Goal: Task Accomplishment & Management: Complete application form

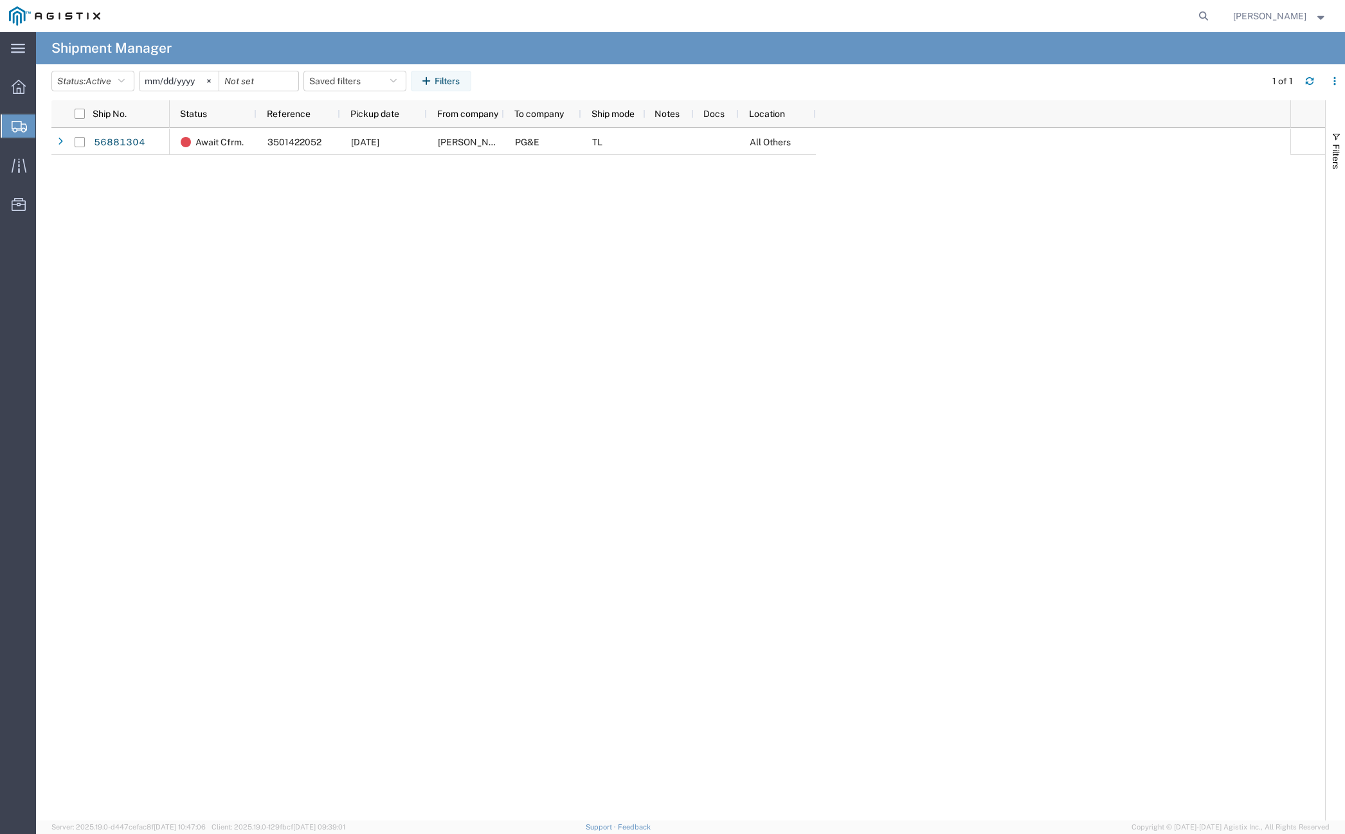
click at [236, 168] on div "Await Cfrm. 3501422052 [DATE] [PERSON_NAME] & [PERSON_NAME] Inc PG&E TL All Oth…" at bounding box center [730, 474] width 1120 height 692
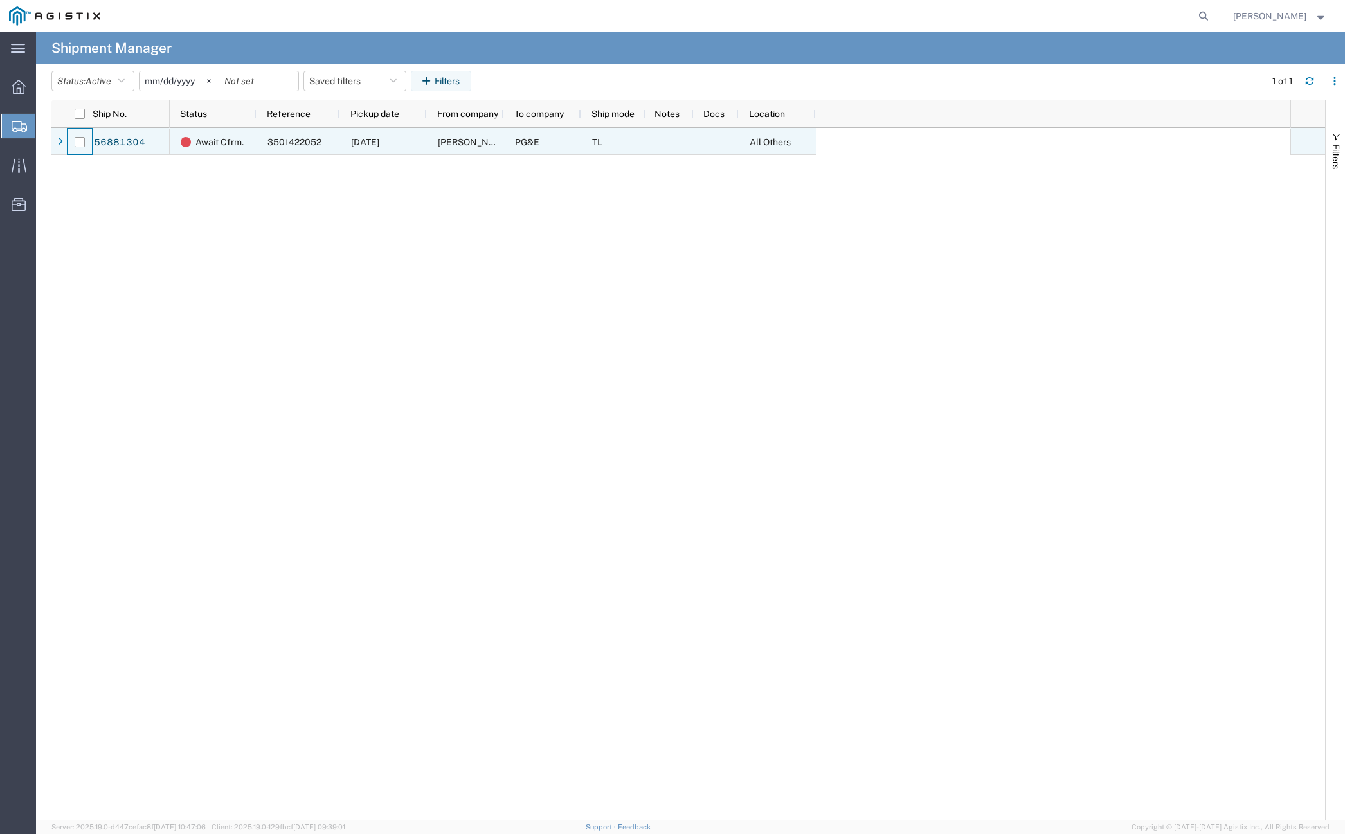
click at [87, 140] on div at bounding box center [79, 142] width 24 height 27
click at [107, 142] on link "56881304" at bounding box center [119, 142] width 53 height 21
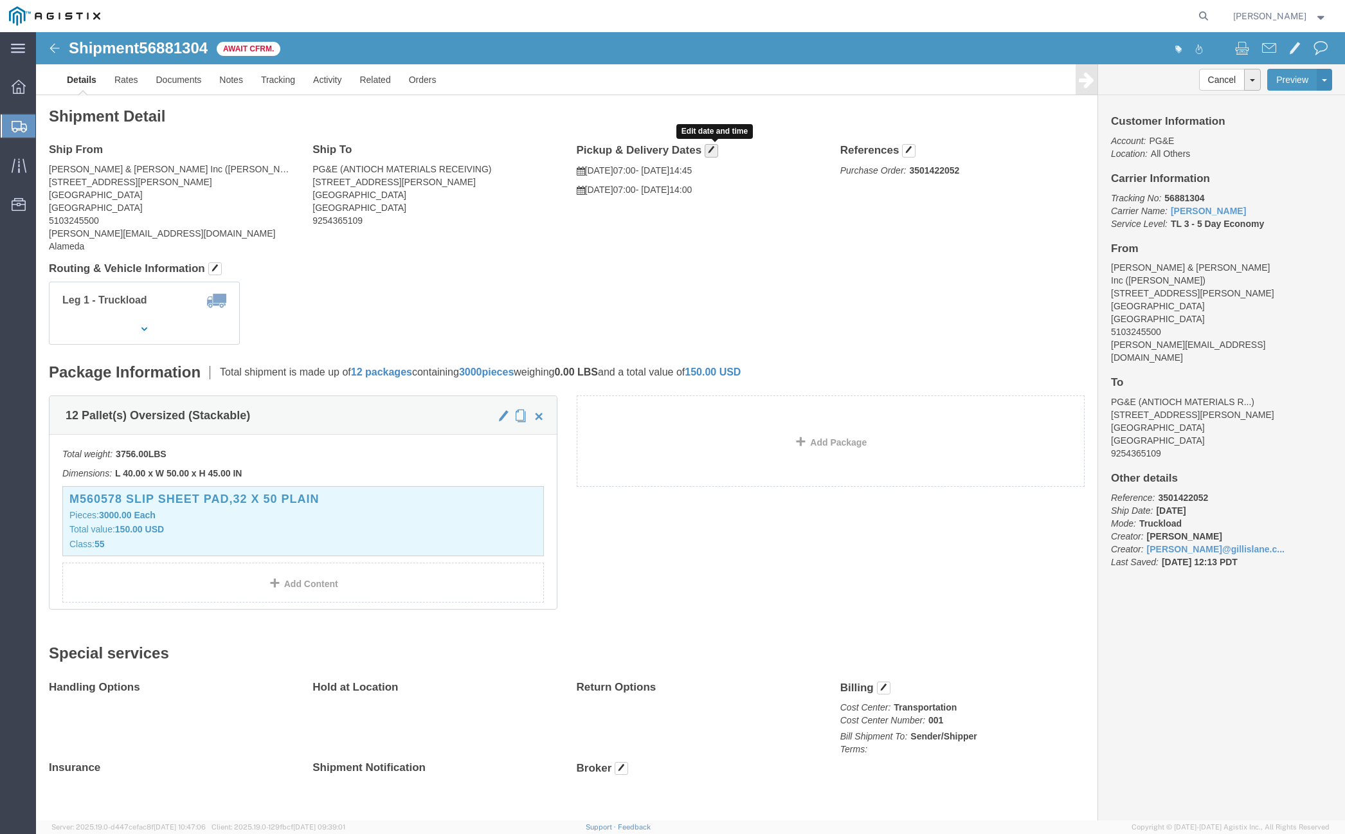
click button "button"
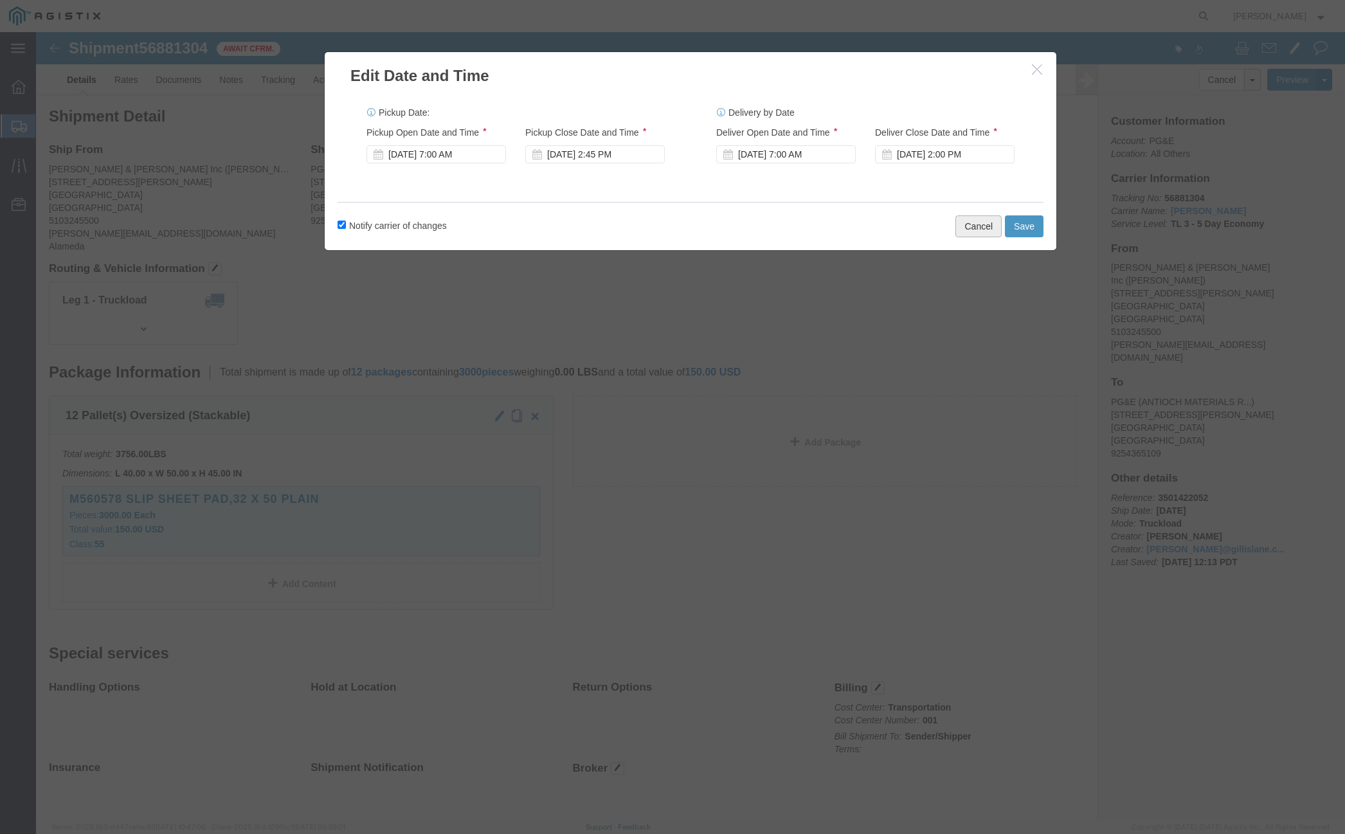
click button "Cancel"
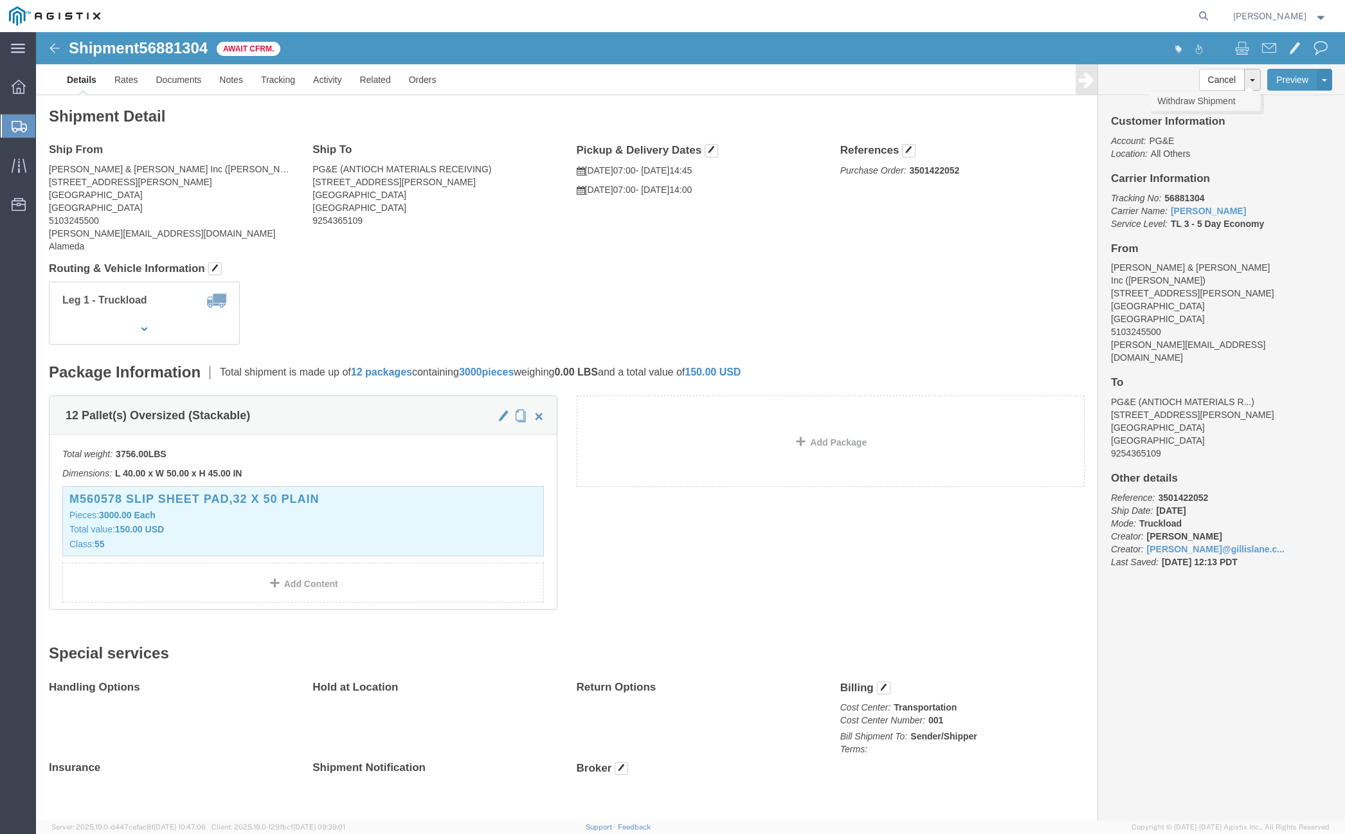
click link "Withdraw Shipment"
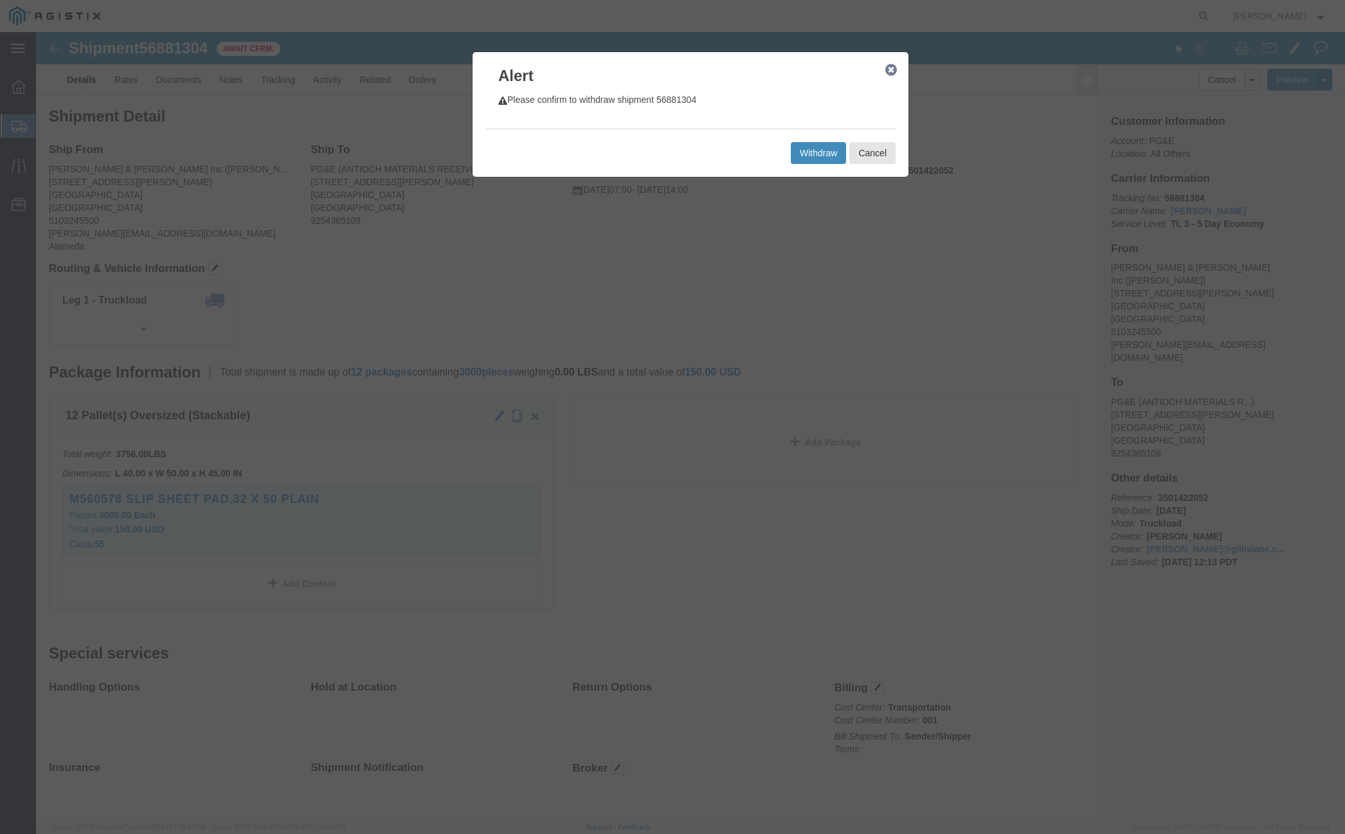
click button "Withdraw"
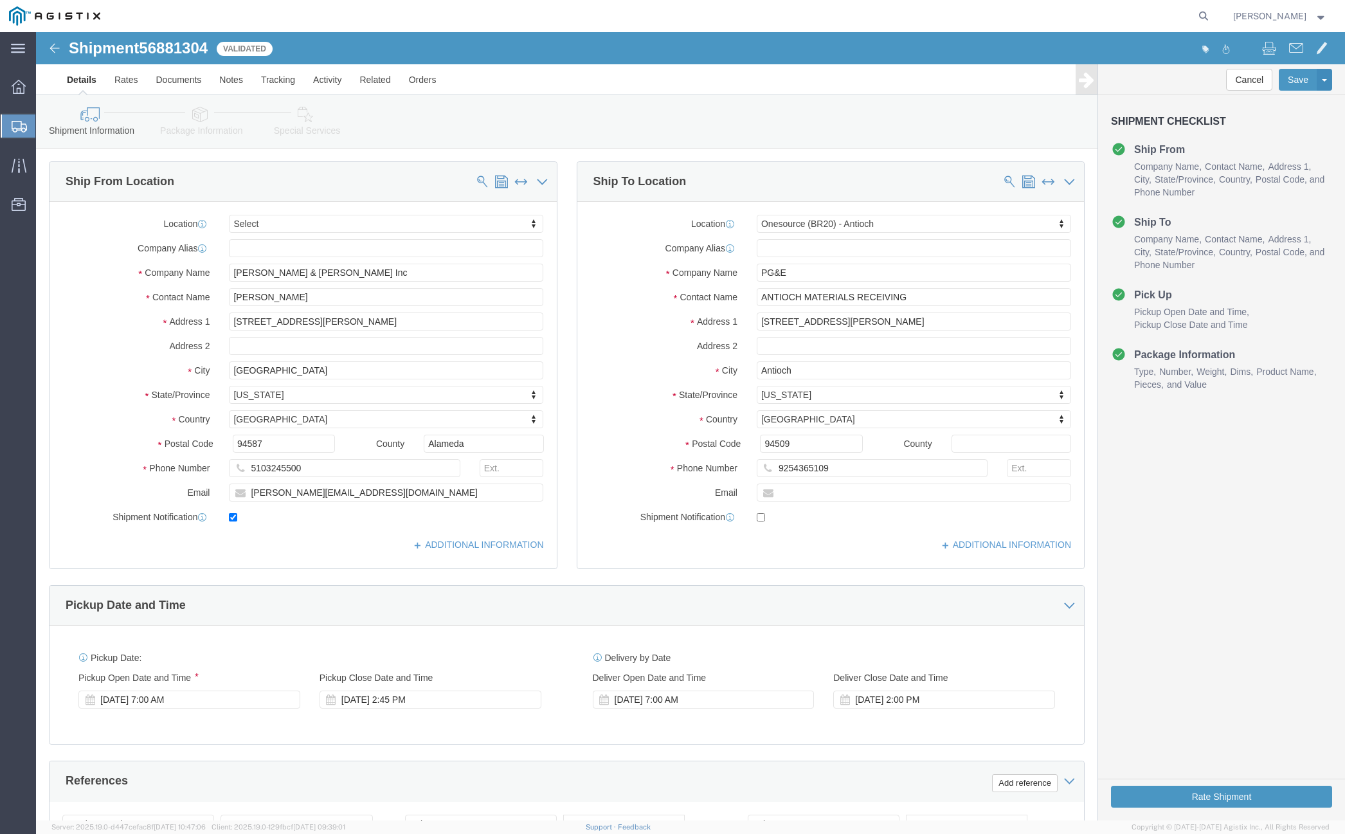
select select
select select "64571"
click div "[DATE] 2:45 PM"
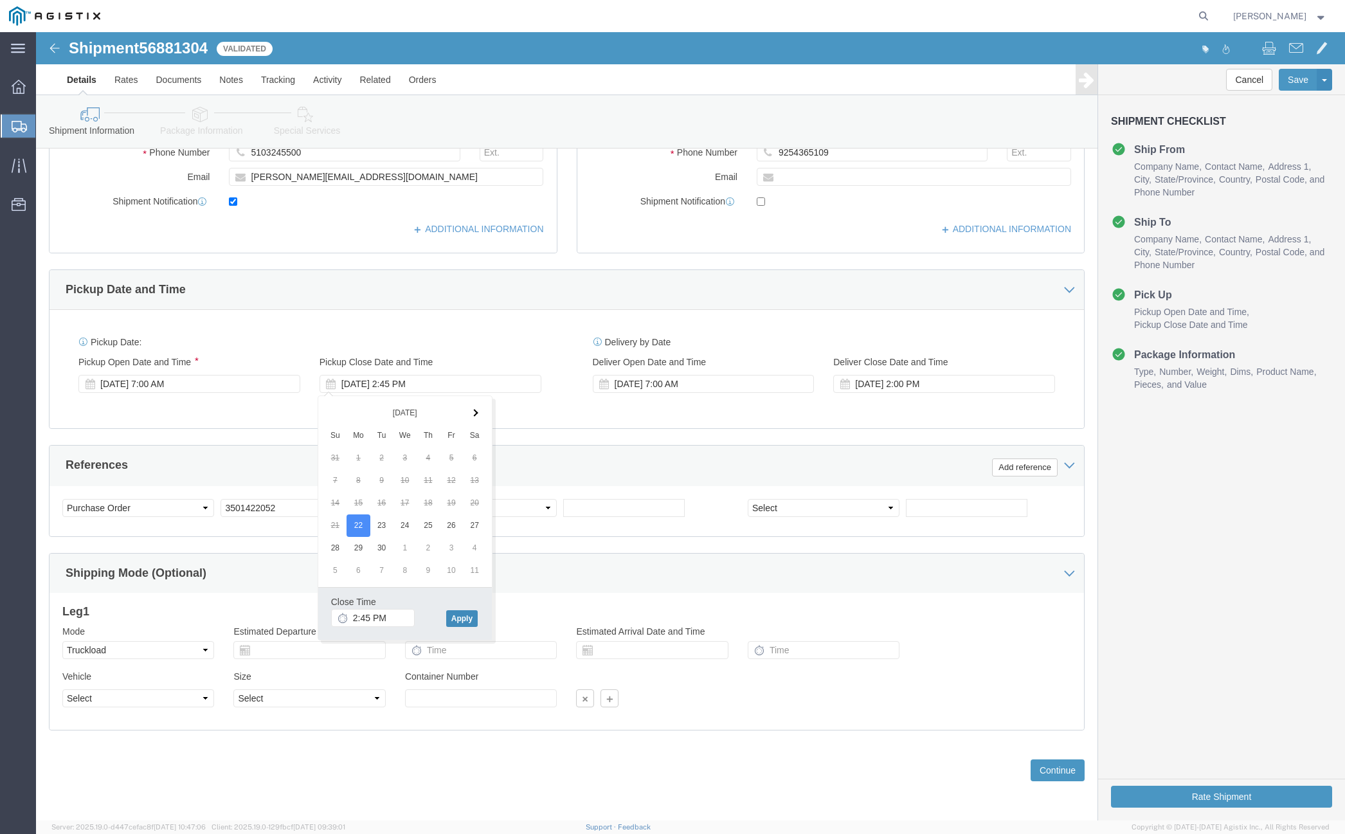
click button "Apply"
click div "[DATE] 7:00 AM"
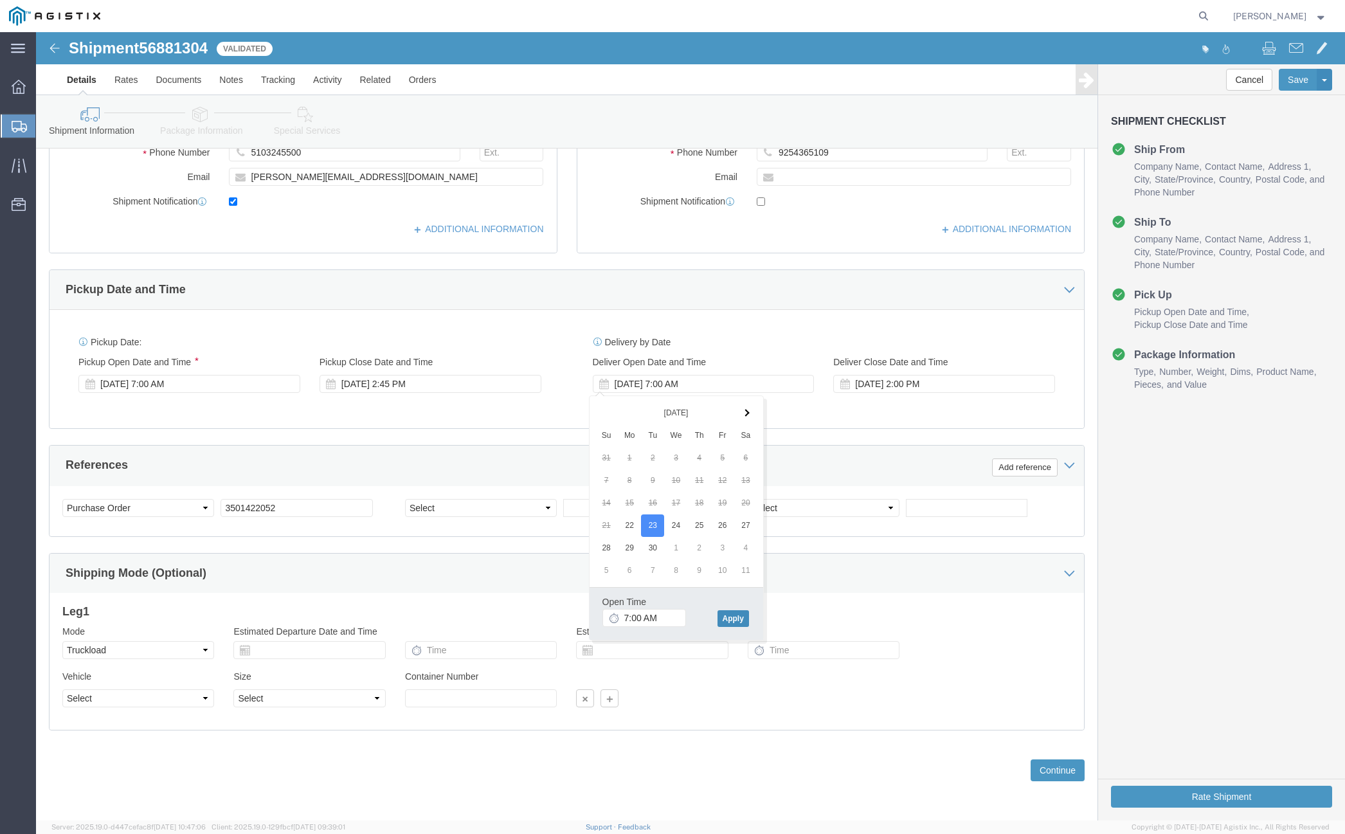
click button "Apply"
click div "[DATE] 2:00 PM"
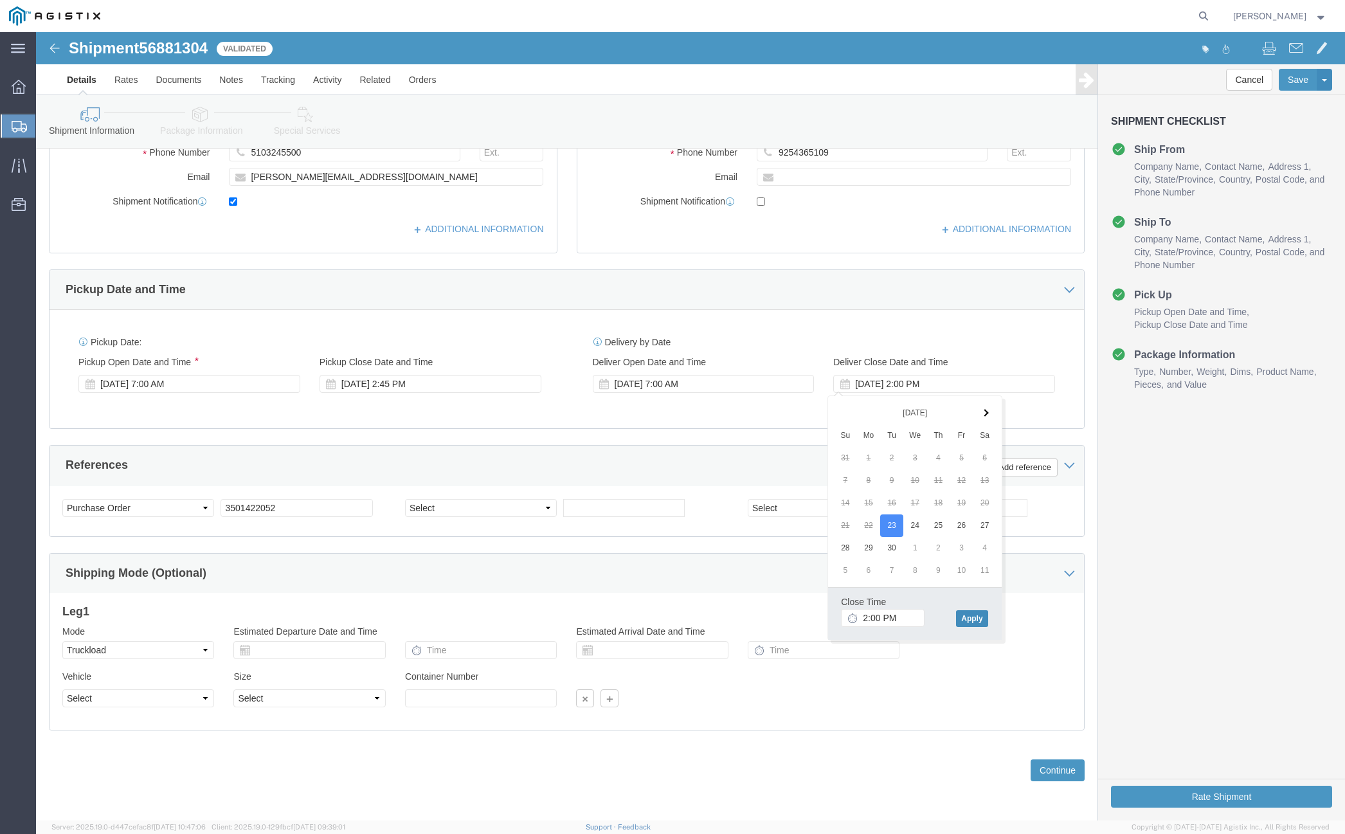
click button "Apply"
click button "Save"
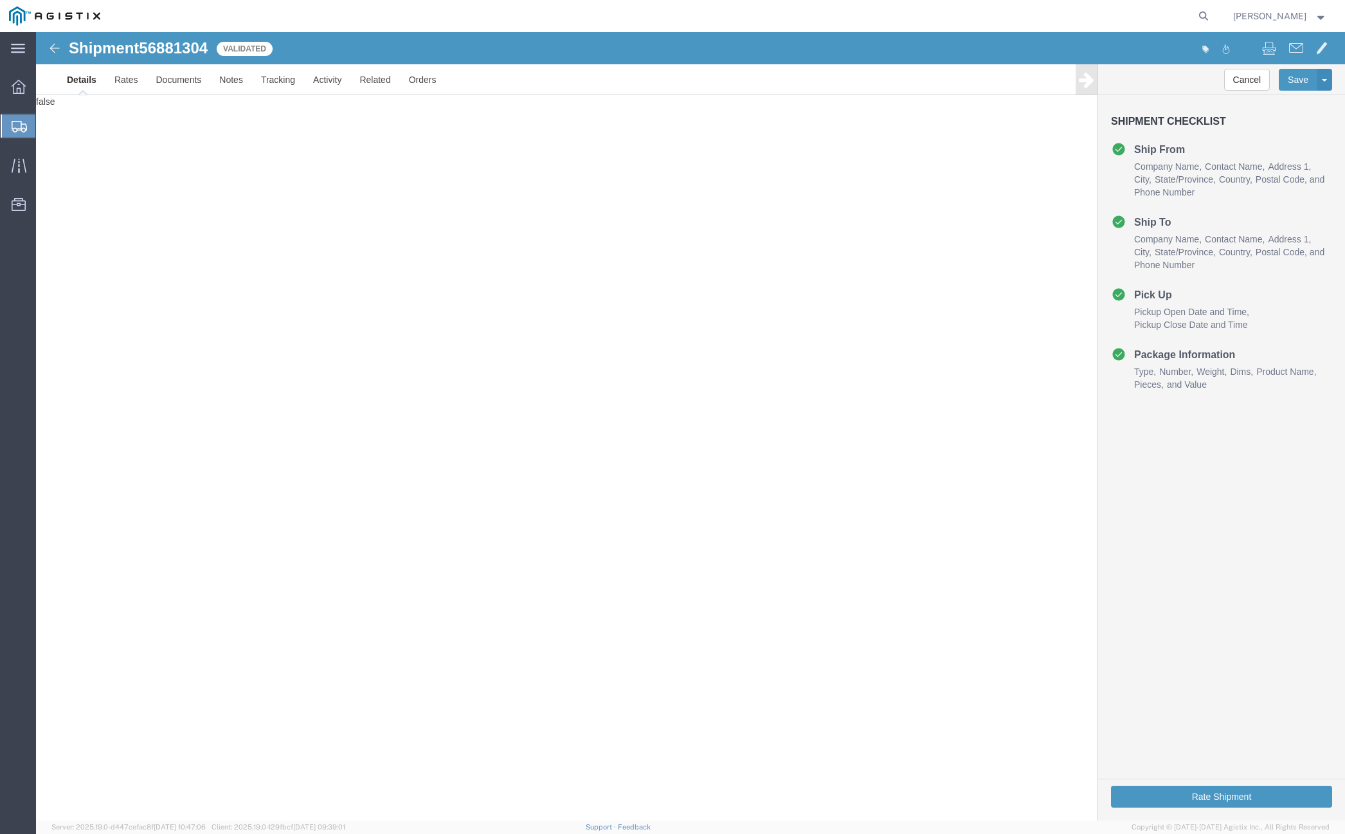
click at [507, 348] on div "Shipment 56881304 Validated Details Rates Documents Notes Tracking Activity Rel…" at bounding box center [690, 426] width 1309 height 788
click at [55, 45] on img at bounding box center [54, 47] width 15 height 15
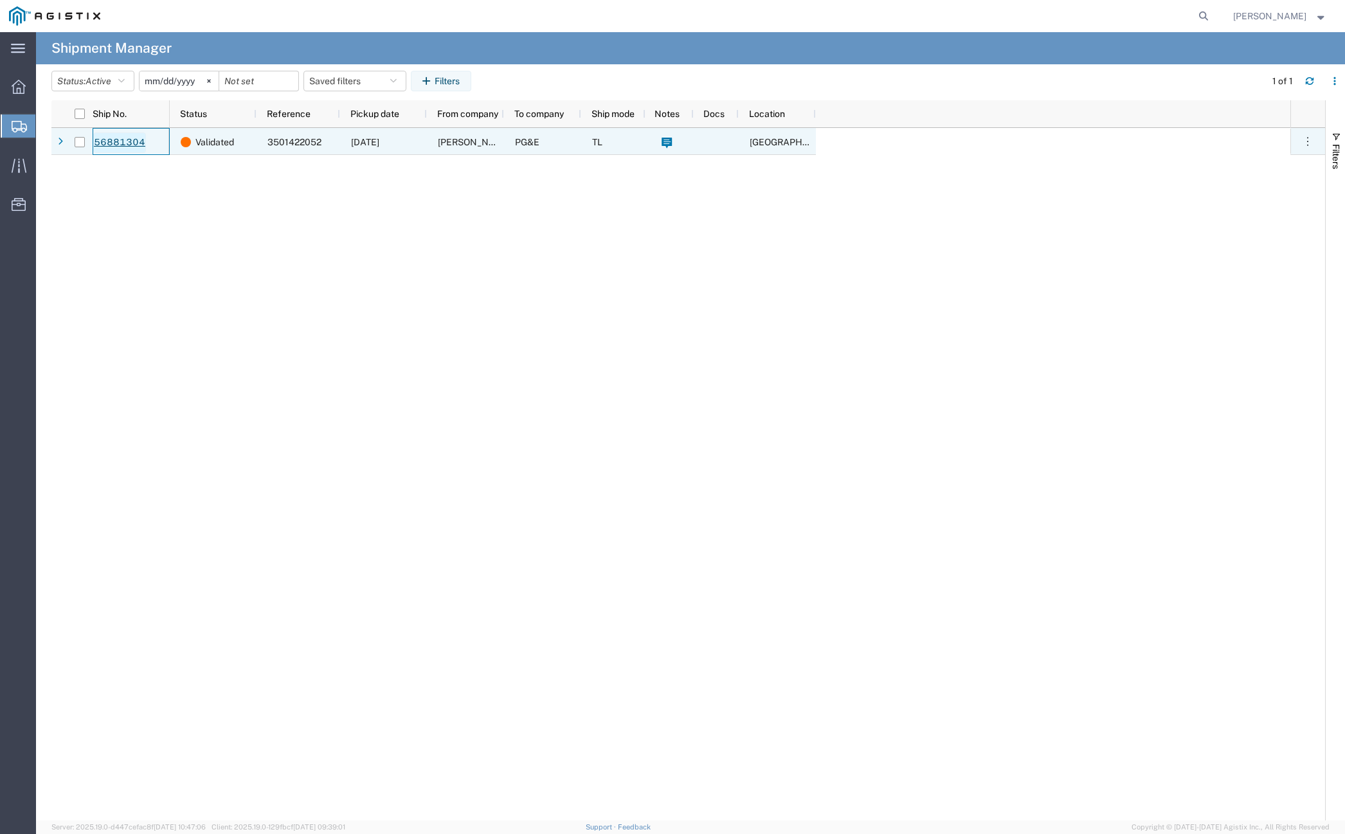
click at [124, 148] on link "56881304" at bounding box center [119, 142] width 53 height 21
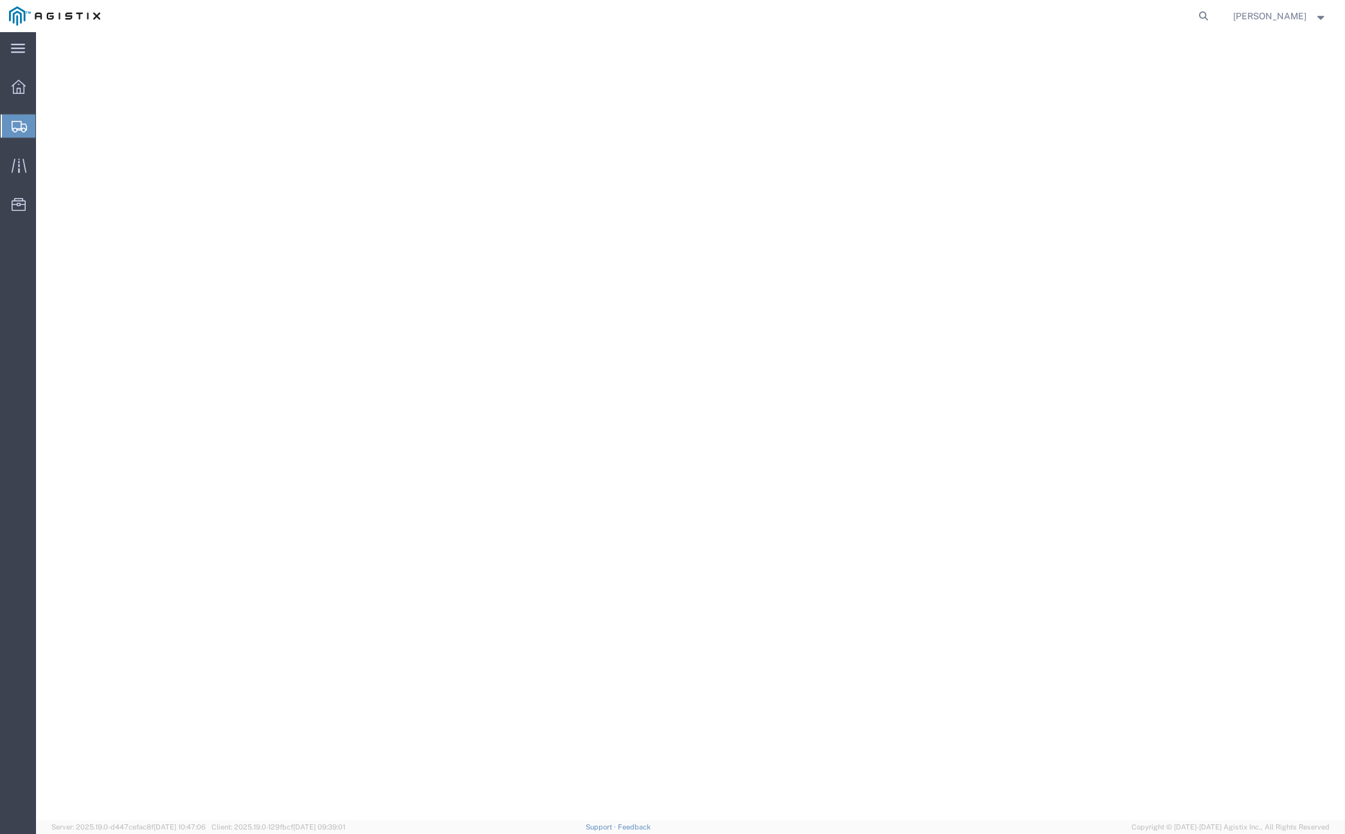
select select "CUSTREF"
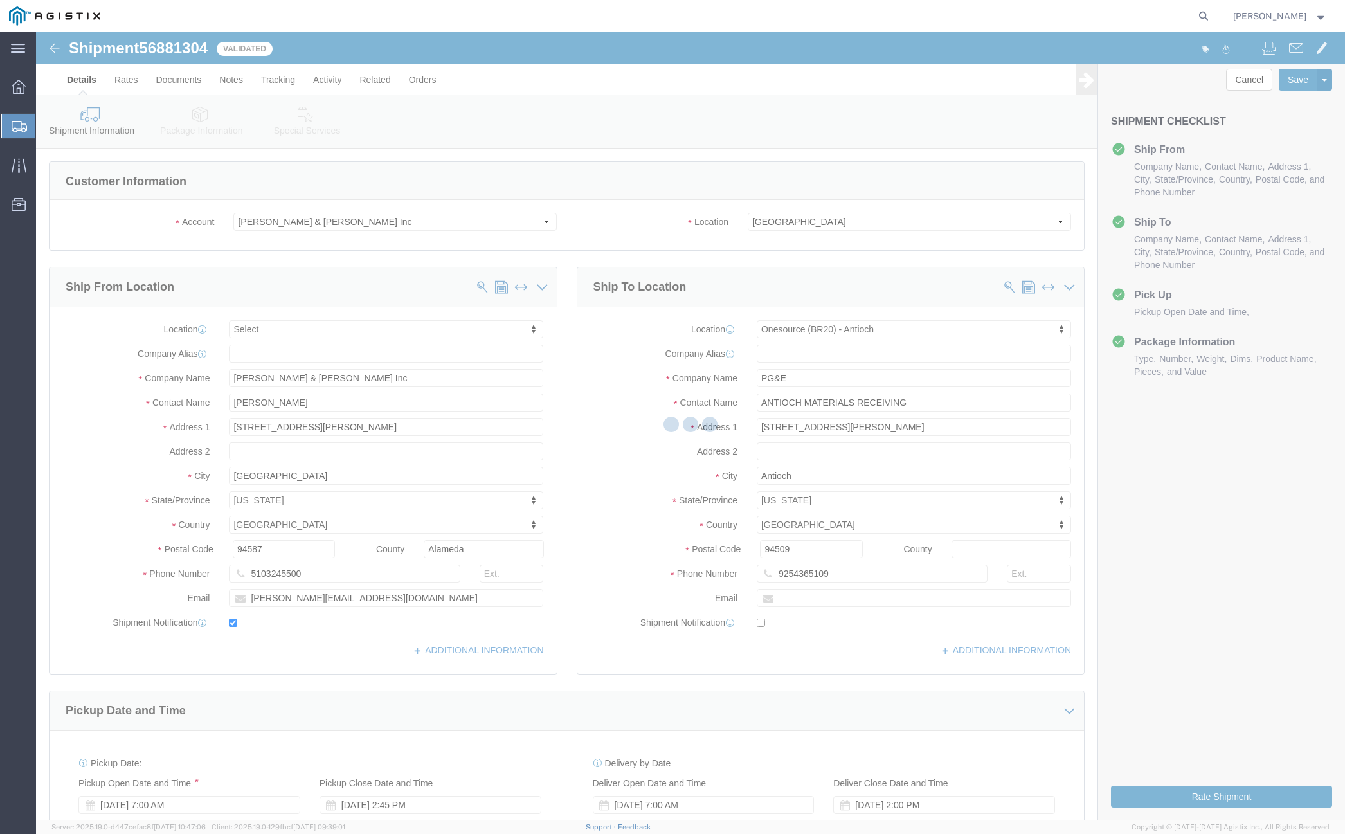
select select
select select "64571"
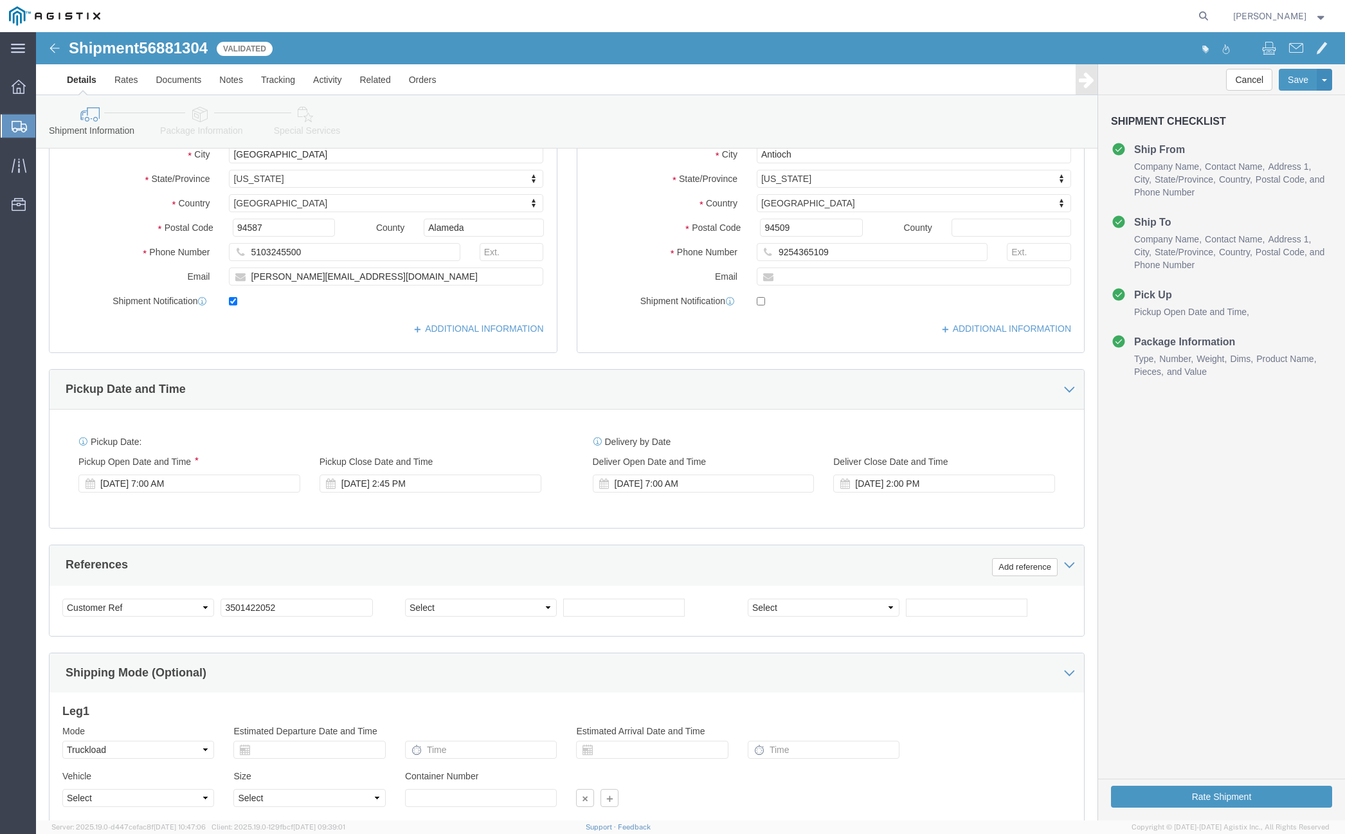
scroll to position [421, 0]
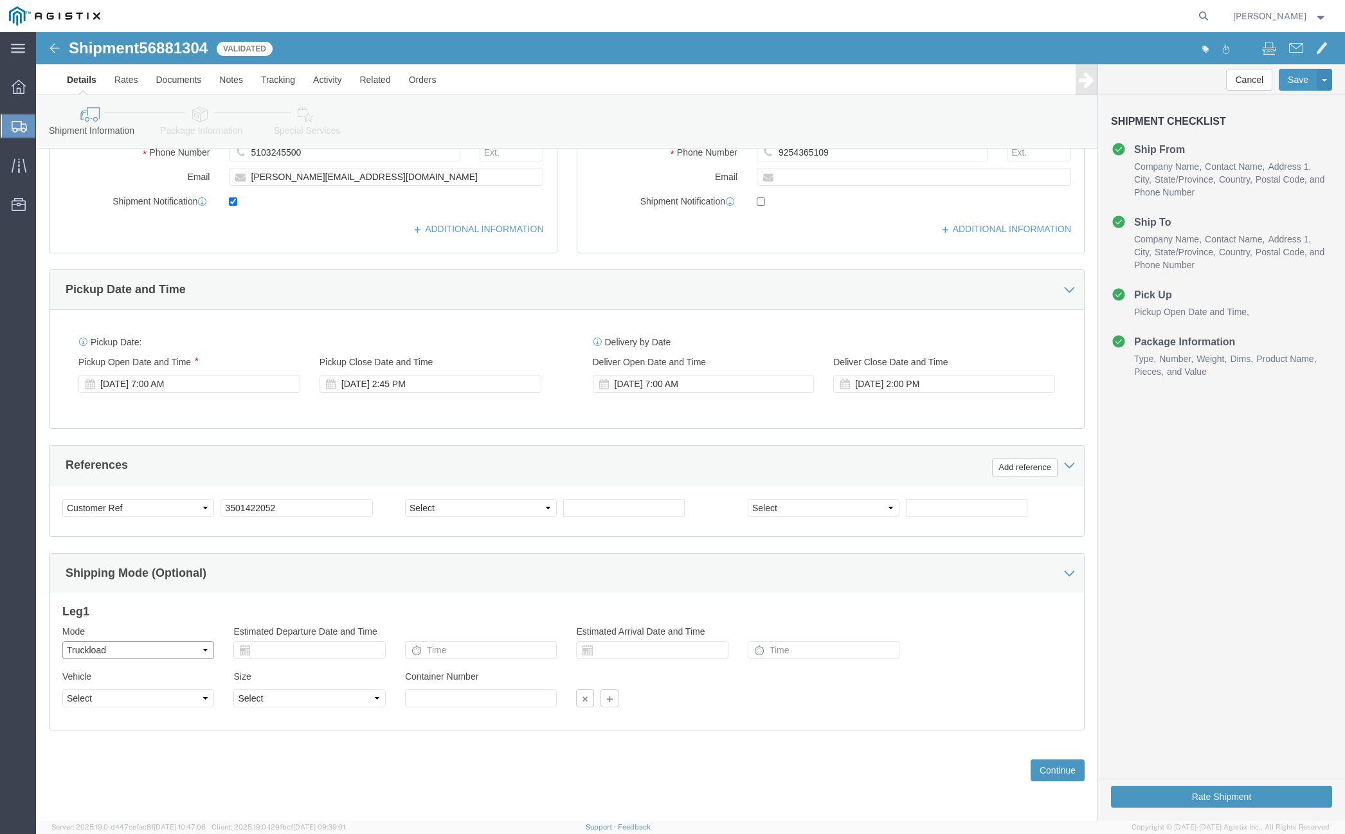
click select "Select Air Less than Truckload Multi-Leg Ocean Freight Rail Small Parcel Truckl…"
select select
click select "Select Air Less than Truckload Multi-Leg Ocean Freight Rail Small Parcel Truckl…"
click button "Continue"
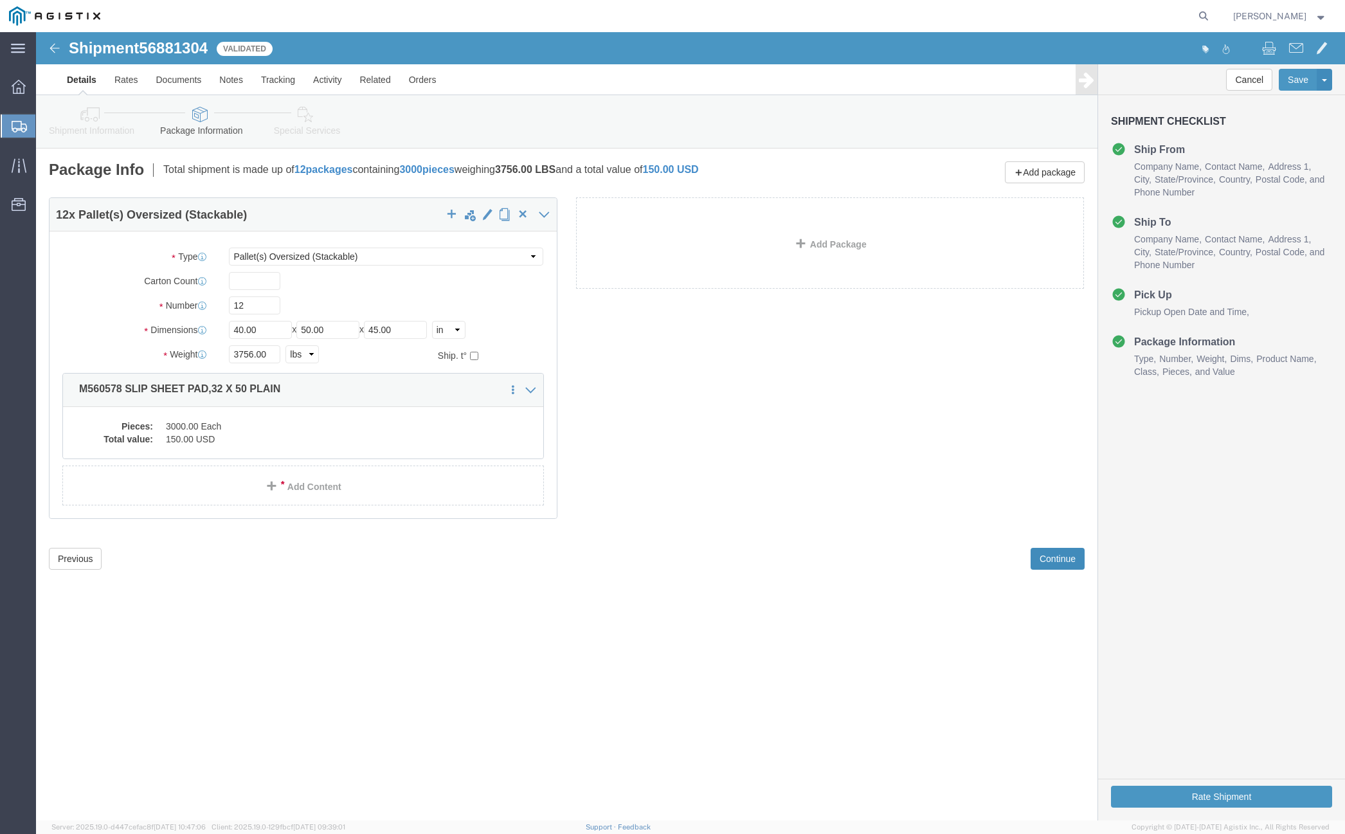
click button "Continue"
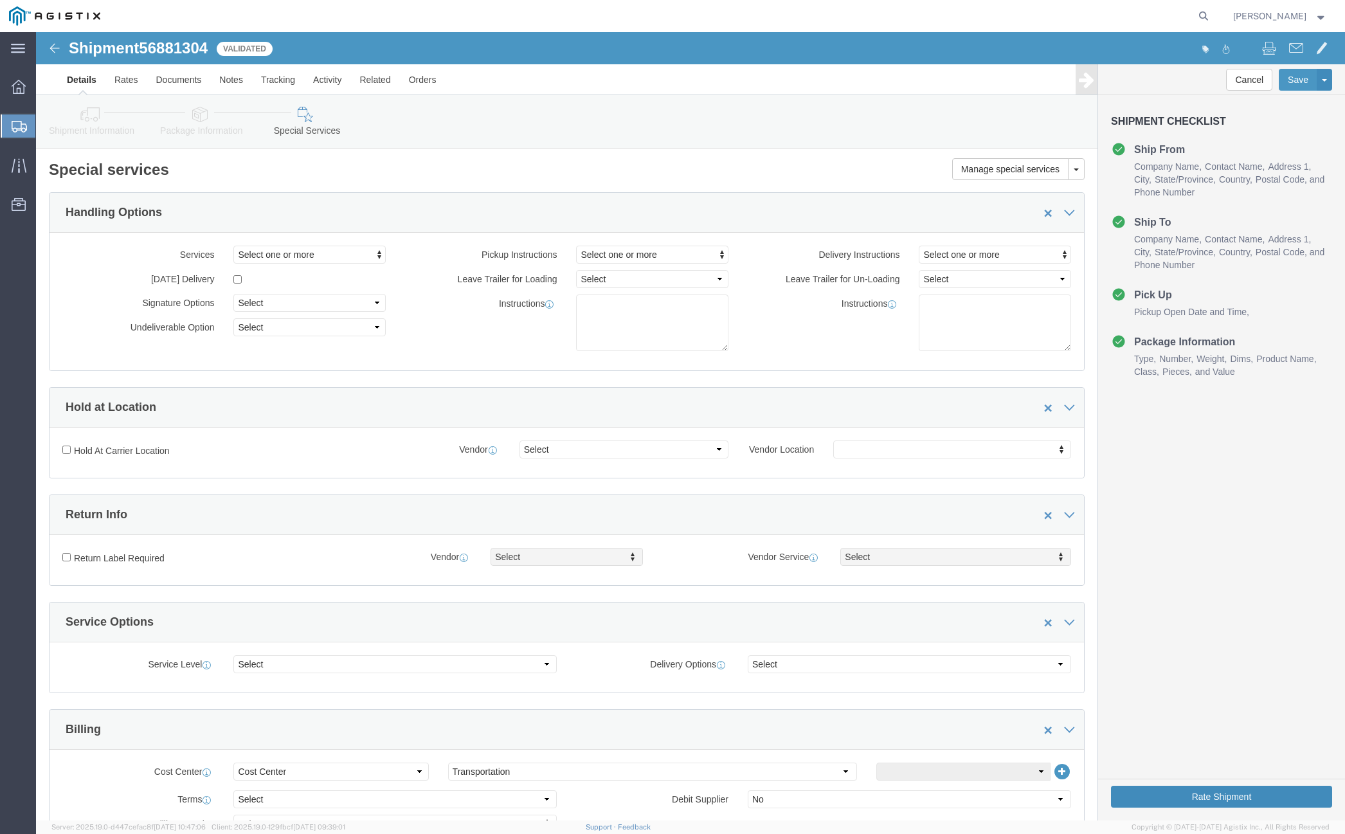
click button "Rate Shipment"
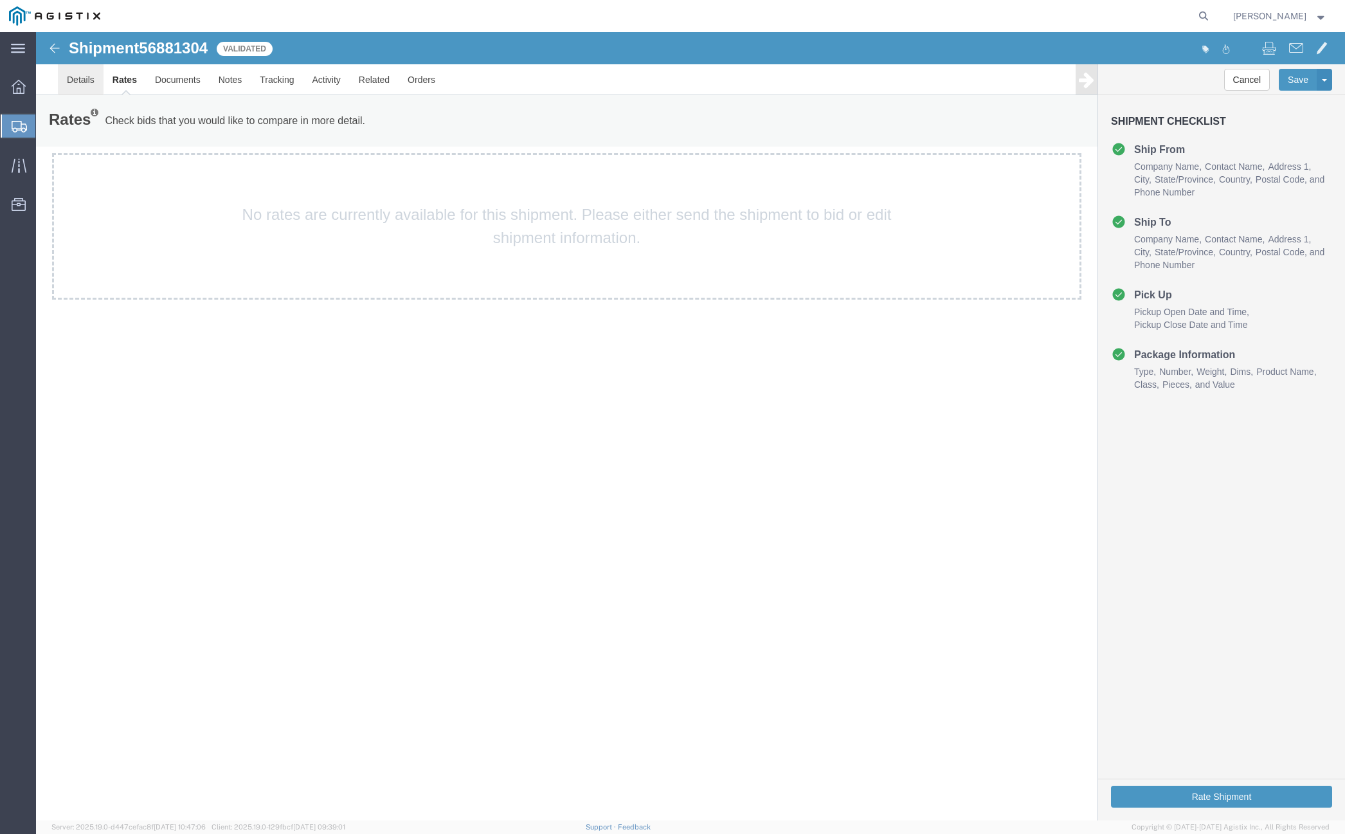
click at [72, 80] on link "Details" at bounding box center [81, 79] width 46 height 31
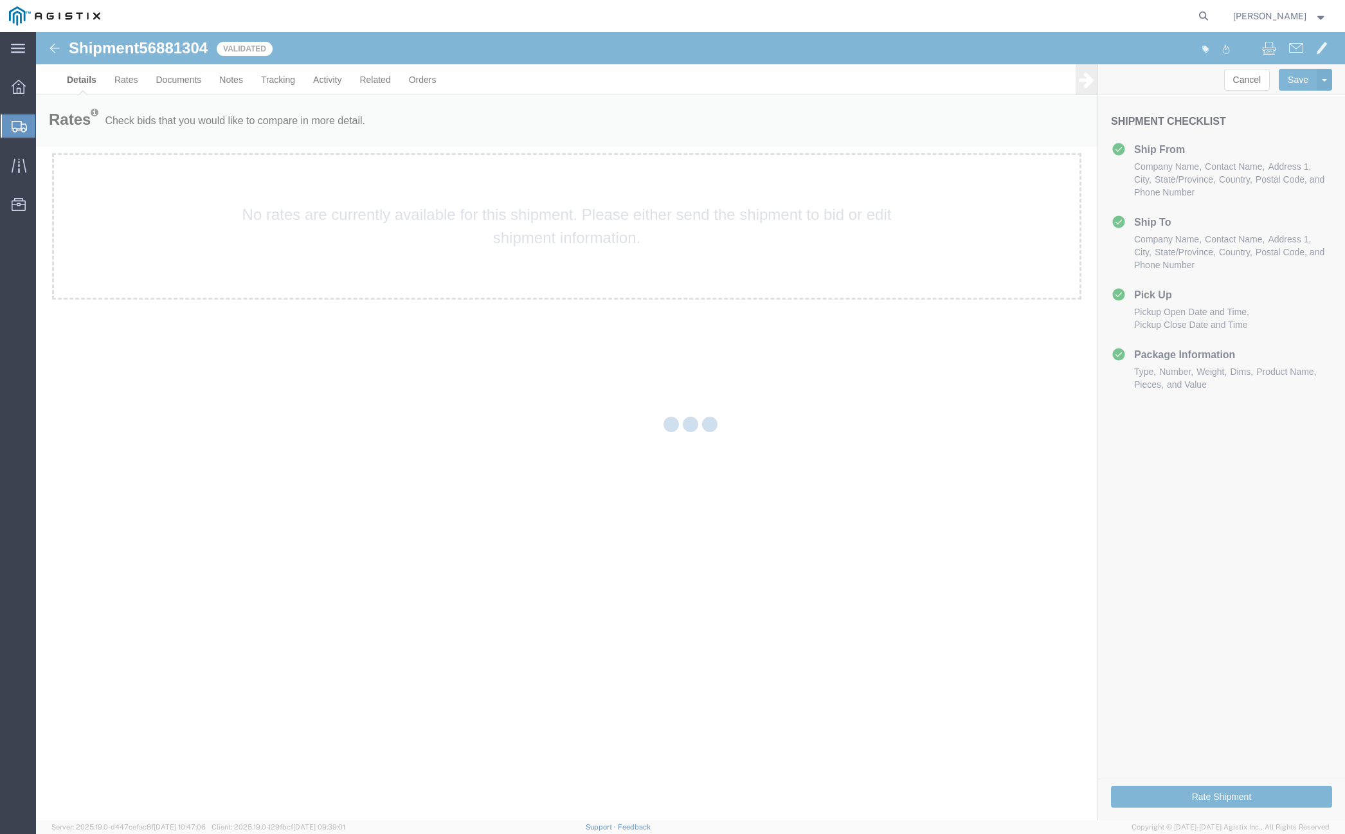
select select "64571"
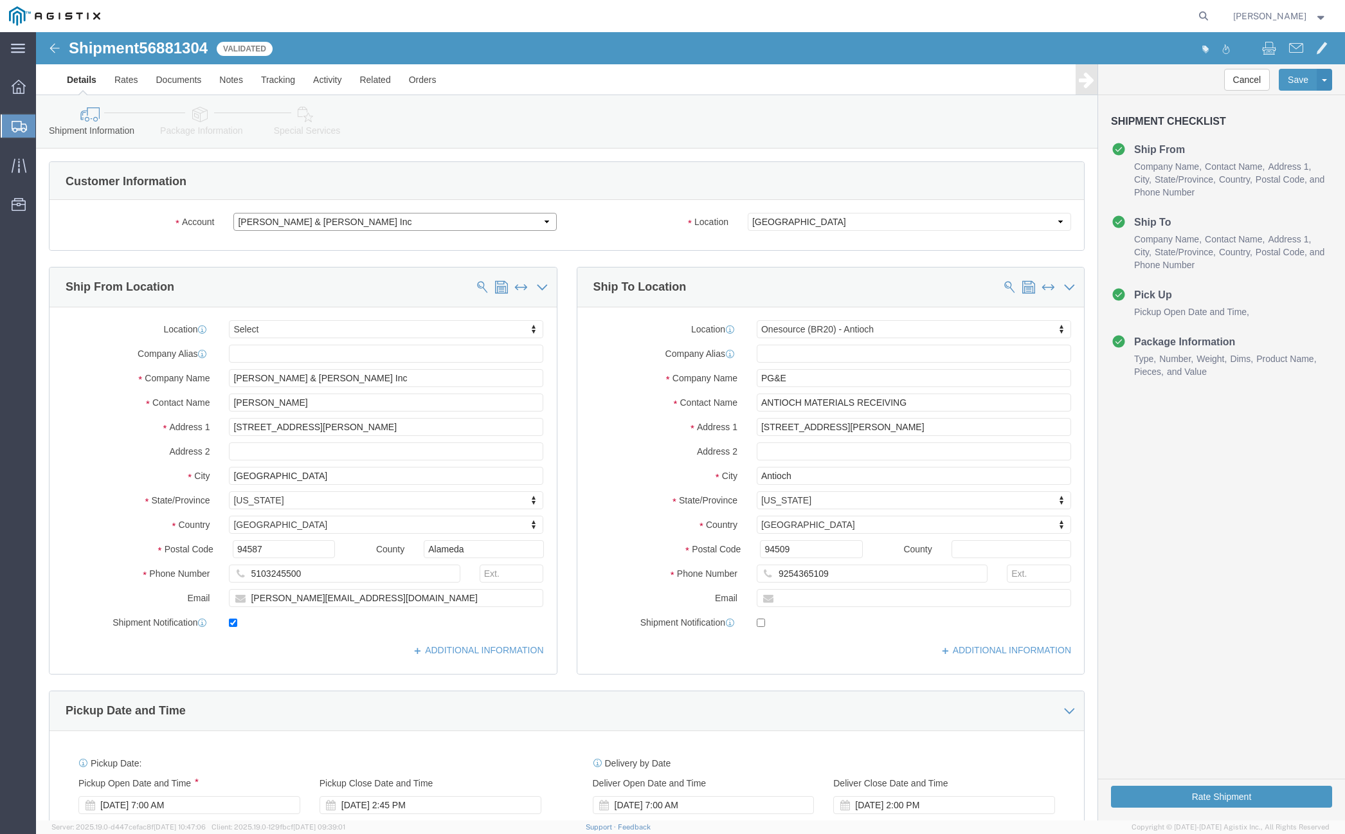
click select "Select [PERSON_NAME] & [PERSON_NAME] Inc PG&E"
select select "9596"
click select "Select [PERSON_NAME] & [PERSON_NAME] Inc PG&E"
select select "PURCHORD"
select select
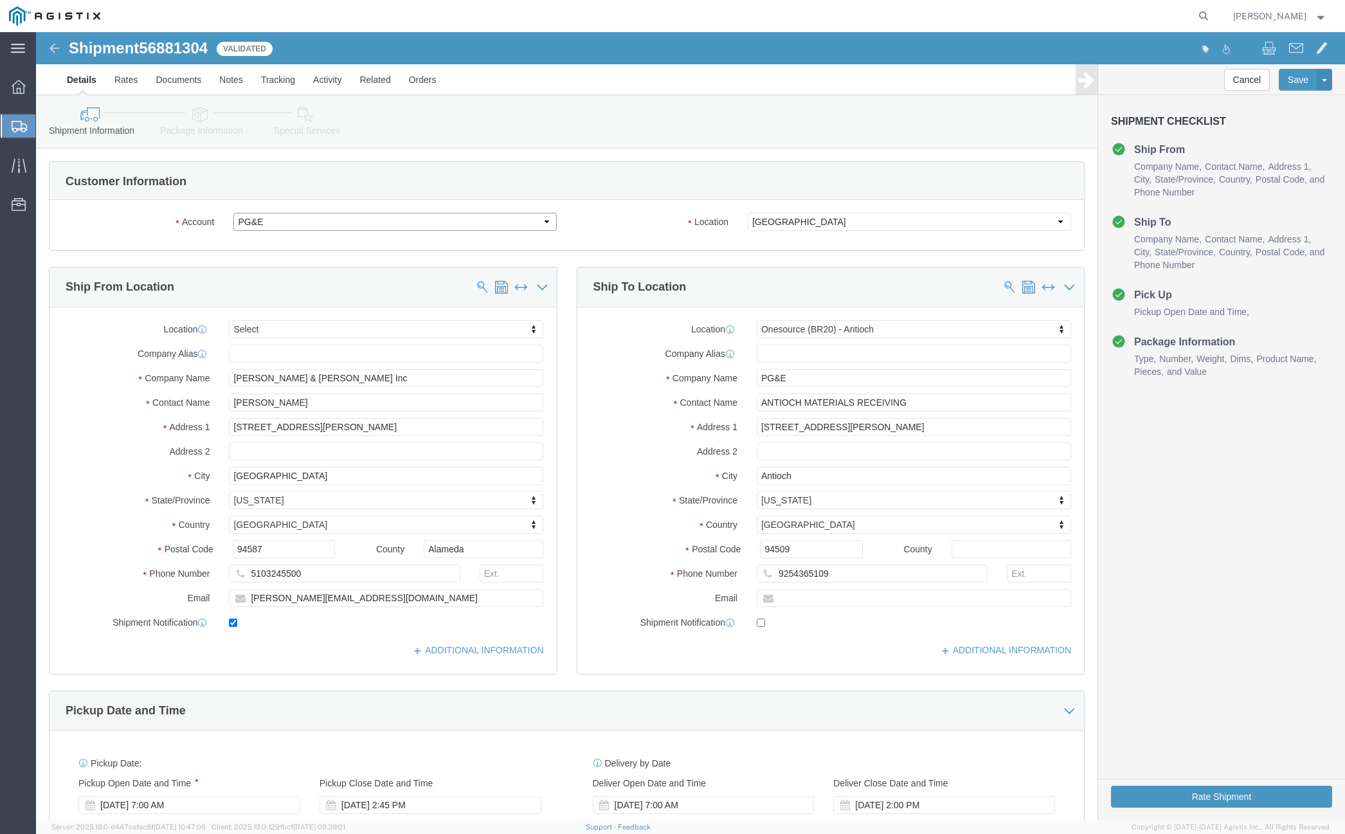
select select "64571"
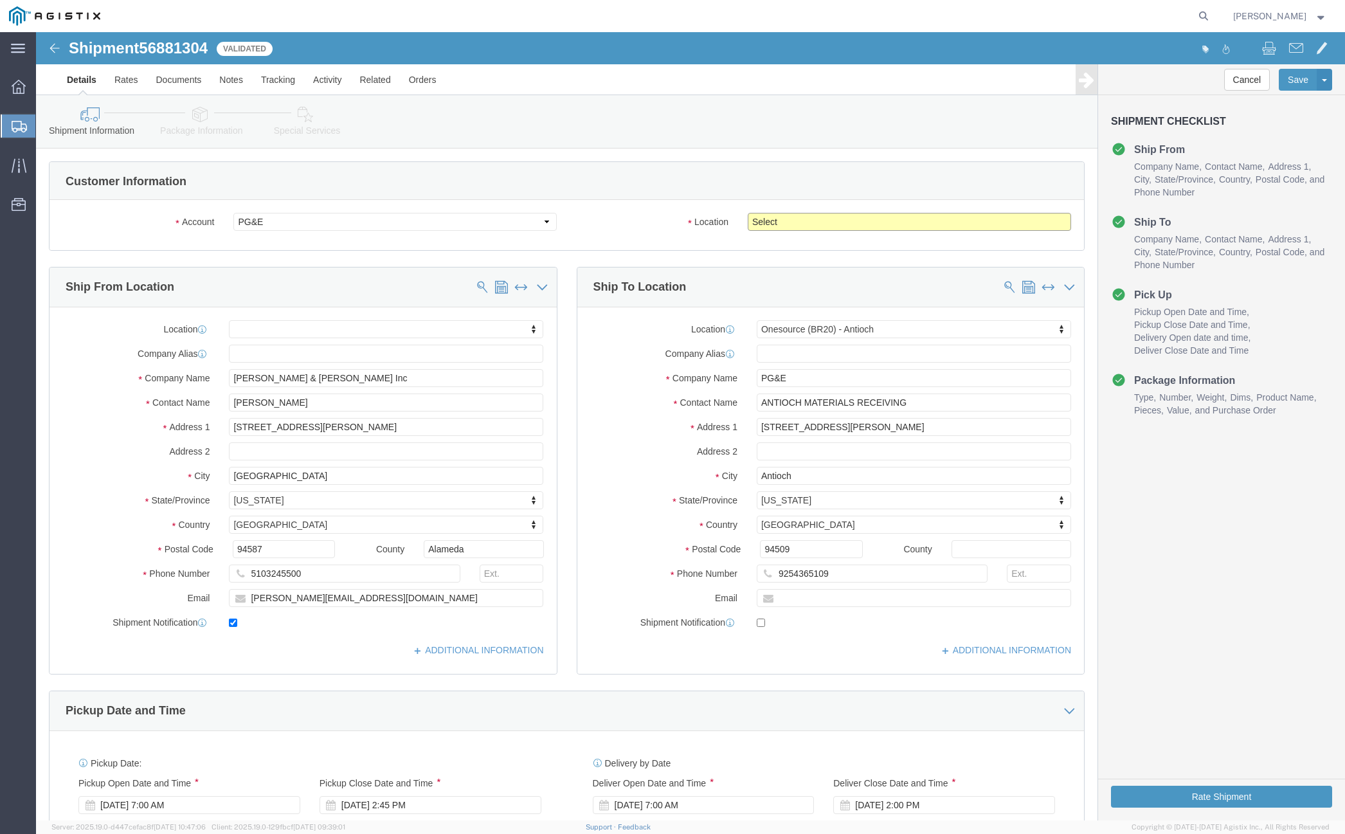
click select "Select All Others [GEOGRAPHIC_DATA] [GEOGRAPHIC_DATA] [GEOGRAPHIC_DATA] [GEOGRA…"
select select "23082"
click select "Select All Others [GEOGRAPHIC_DATA] [GEOGRAPHIC_DATA] [GEOGRAPHIC_DATA] [GEOGRA…"
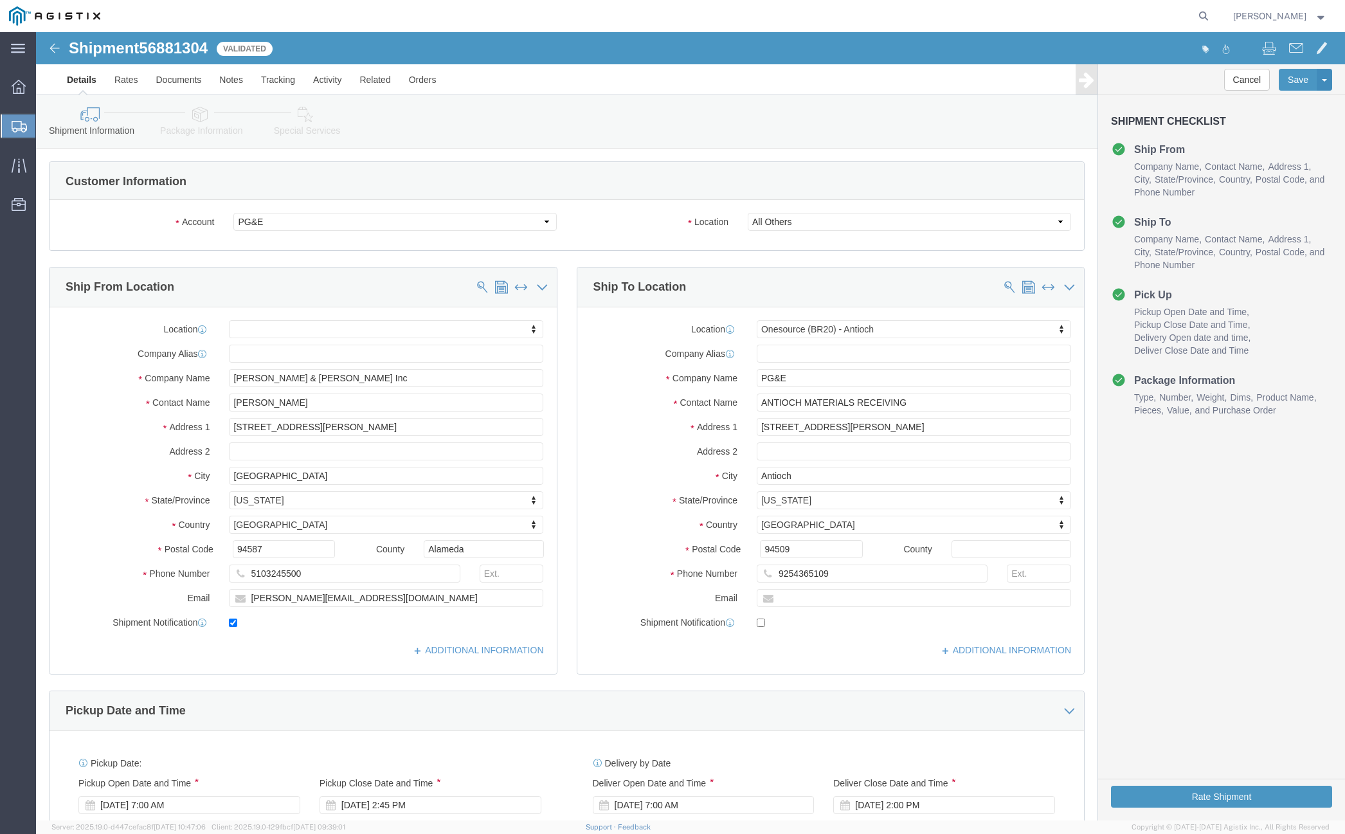
click div "Customer Information Account Select [PERSON_NAME] & [PERSON_NAME] Inc PG&E Loca…"
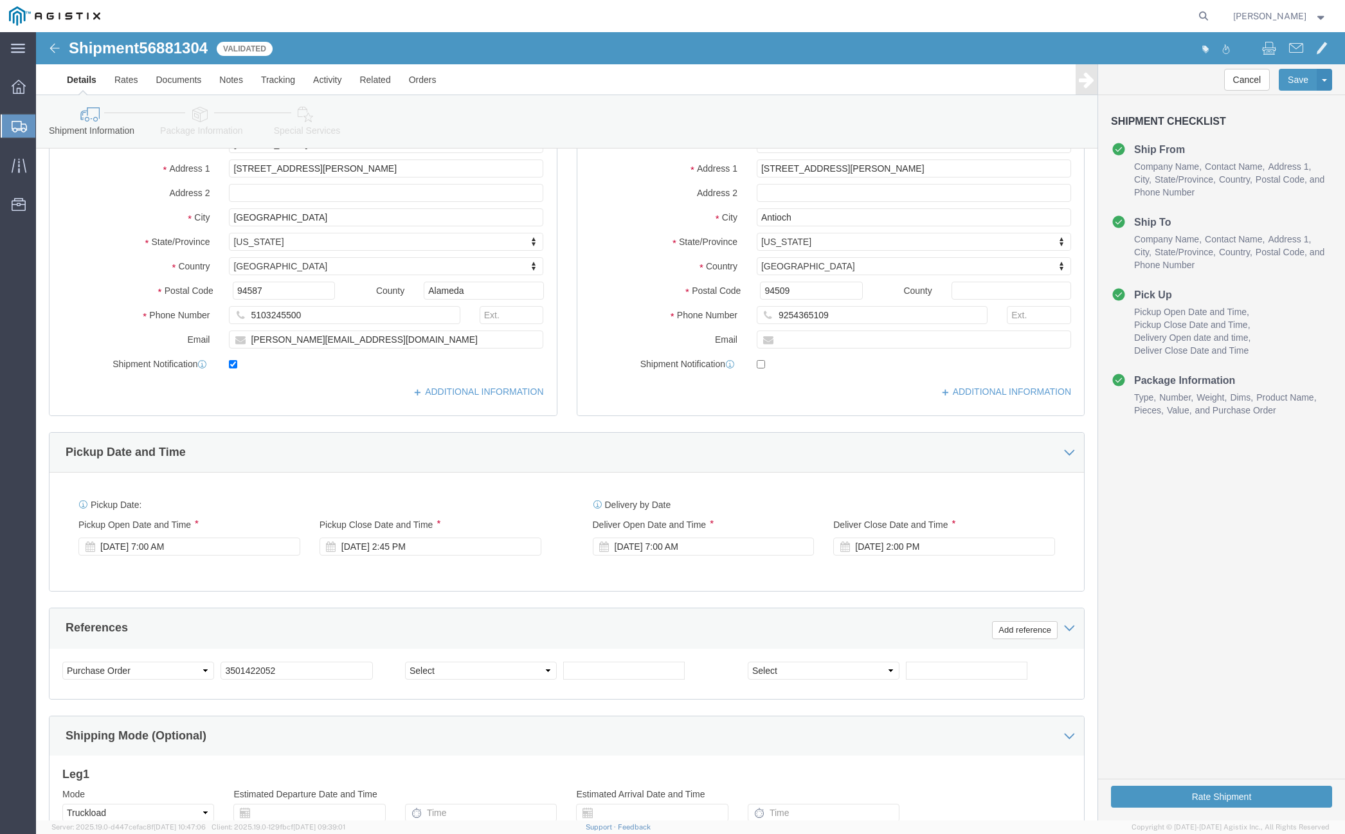
scroll to position [421, 0]
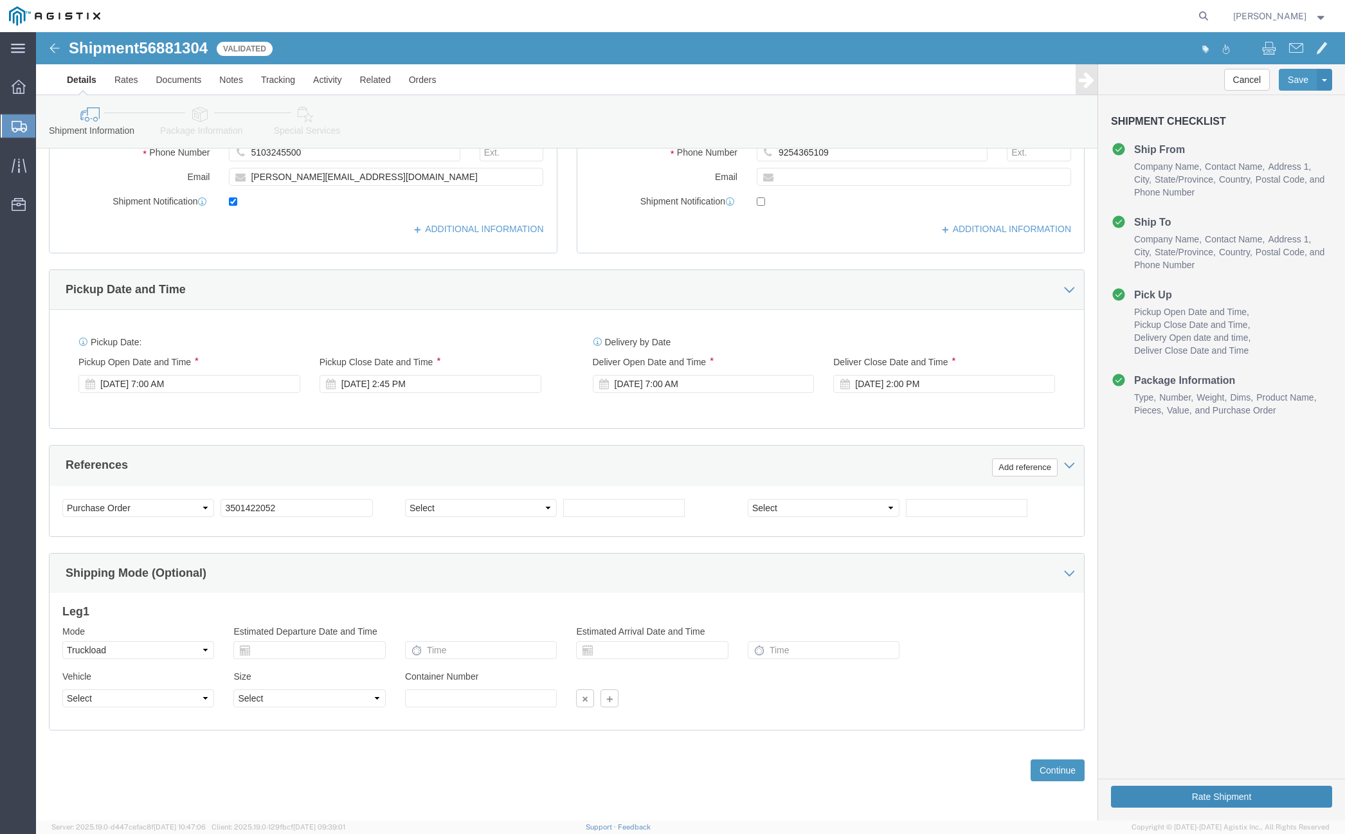
click button "Rate Shipment"
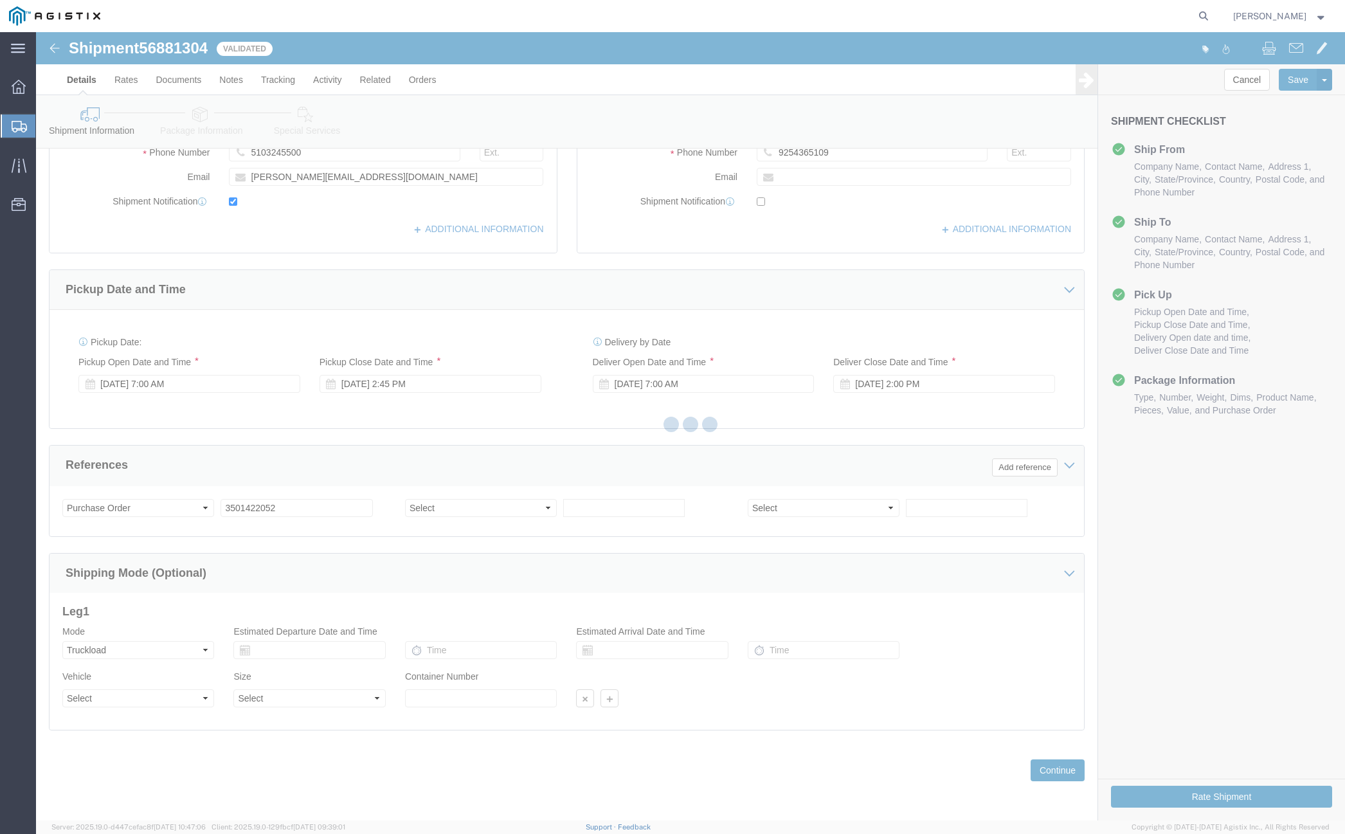
scroll to position [0, 0]
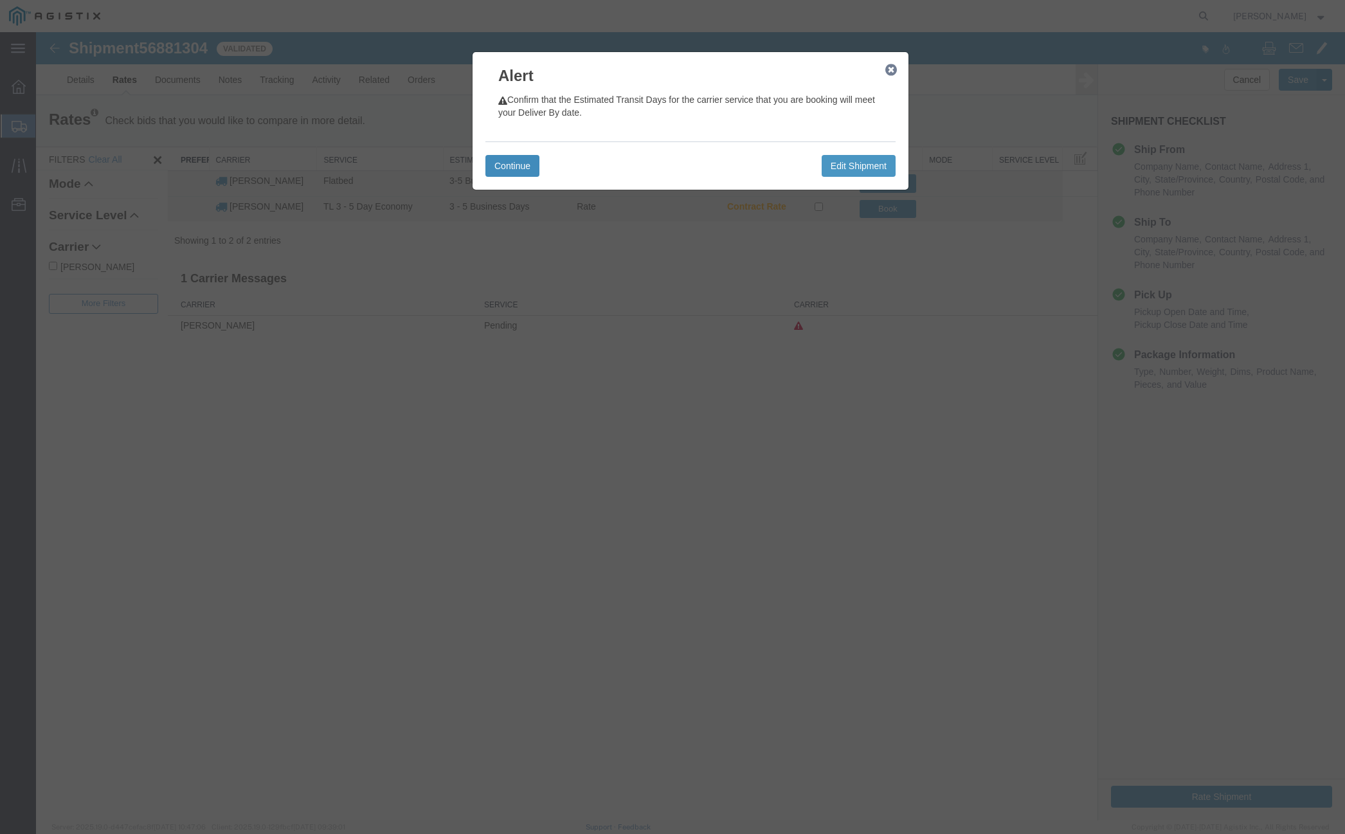
click at [503, 167] on button "Continue" at bounding box center [512, 166] width 54 height 22
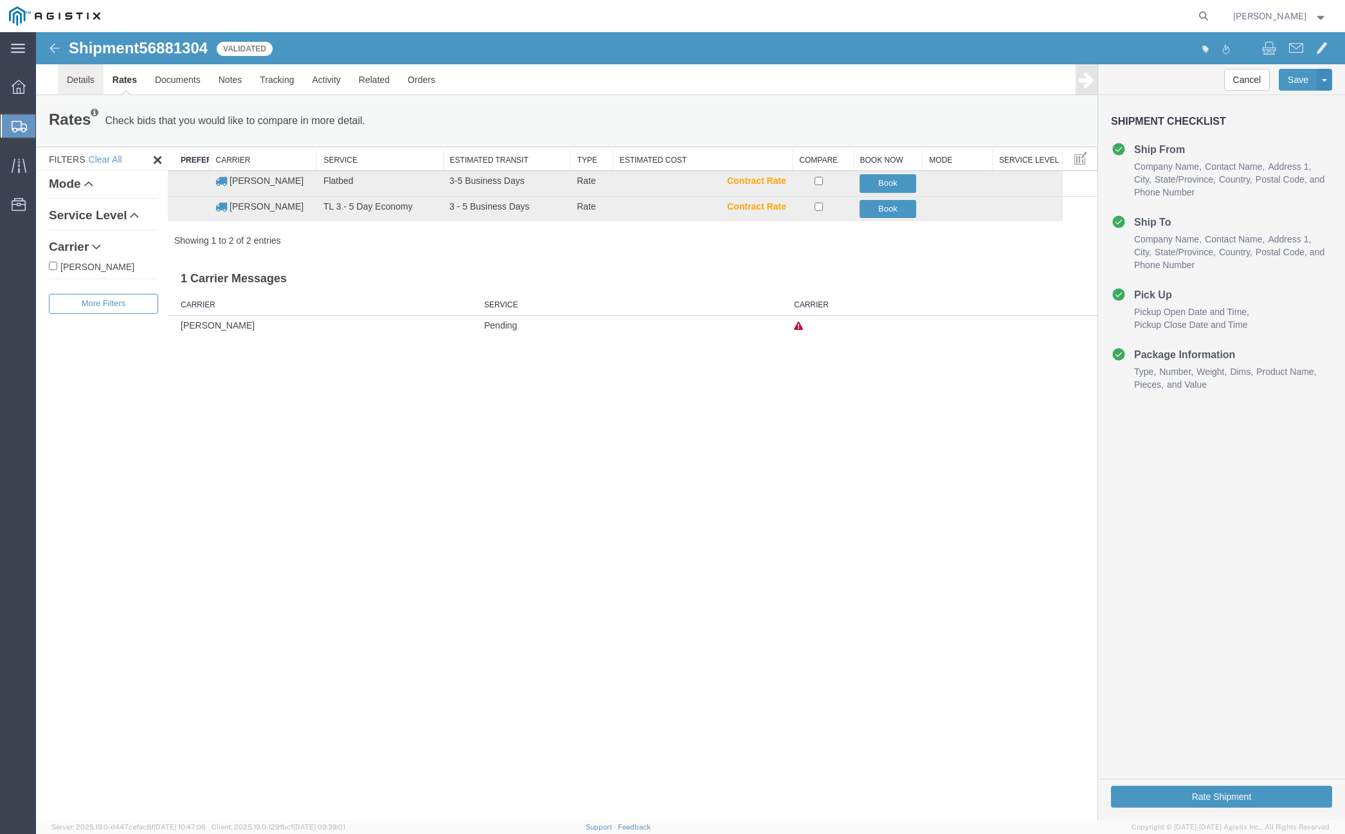
click at [80, 72] on link "Details" at bounding box center [81, 79] width 46 height 31
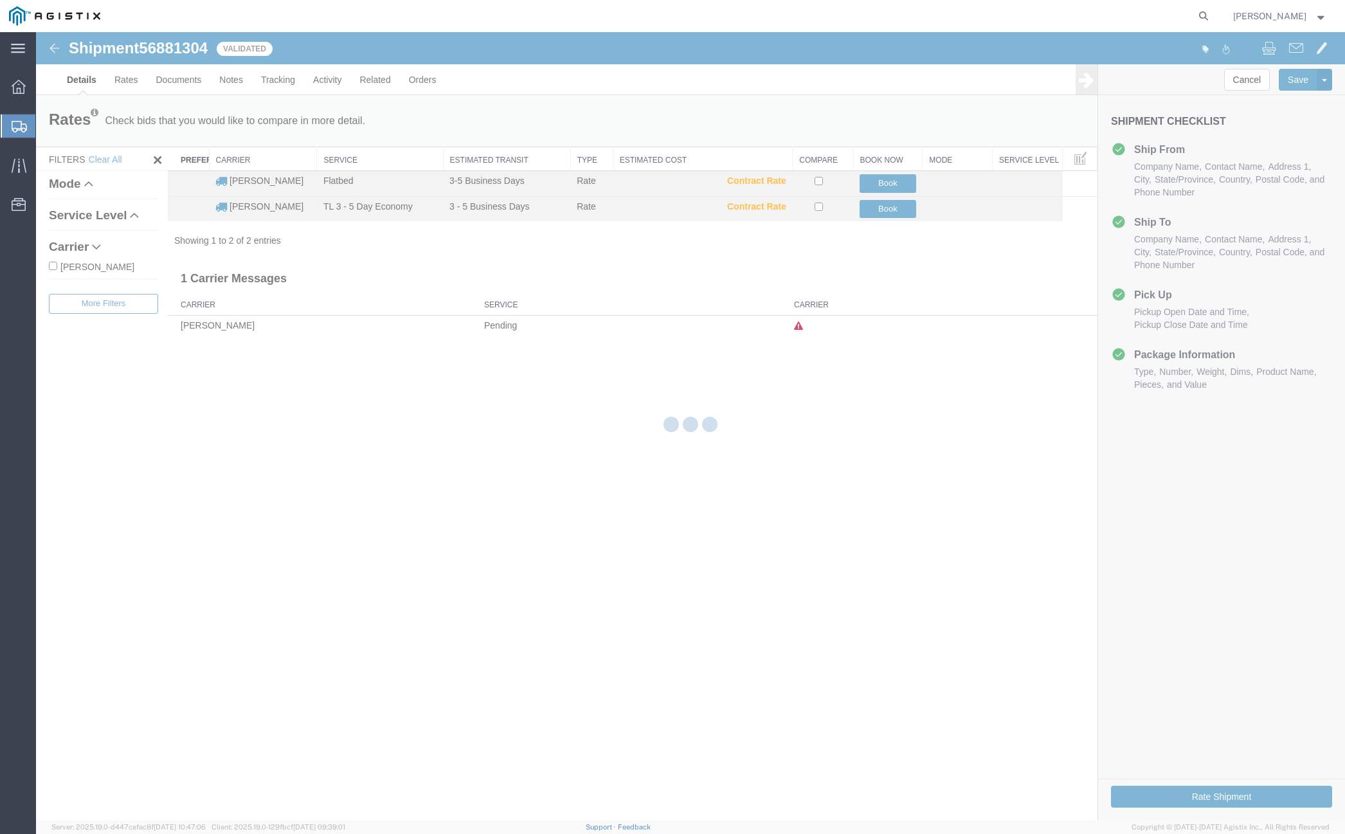
select select "64571"
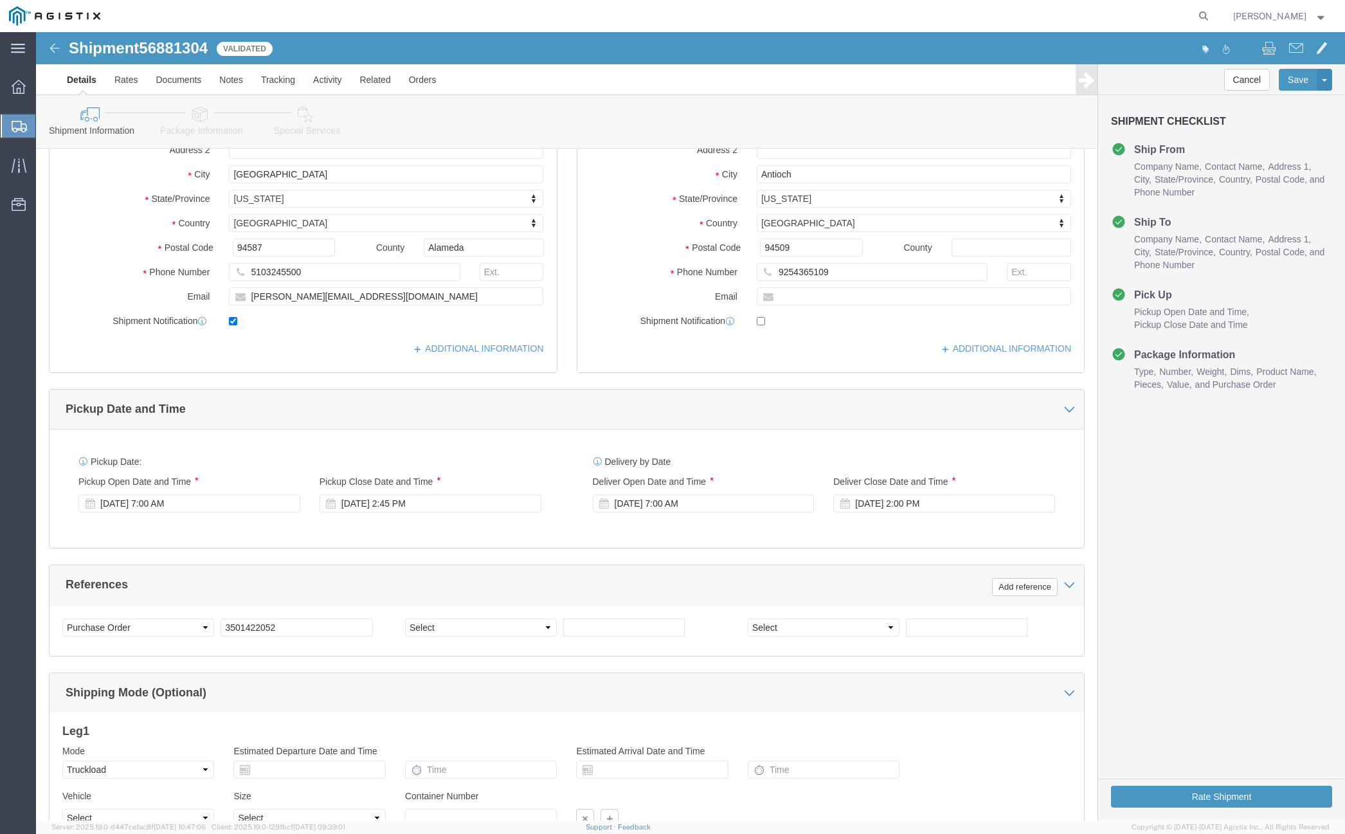
scroll to position [421, 0]
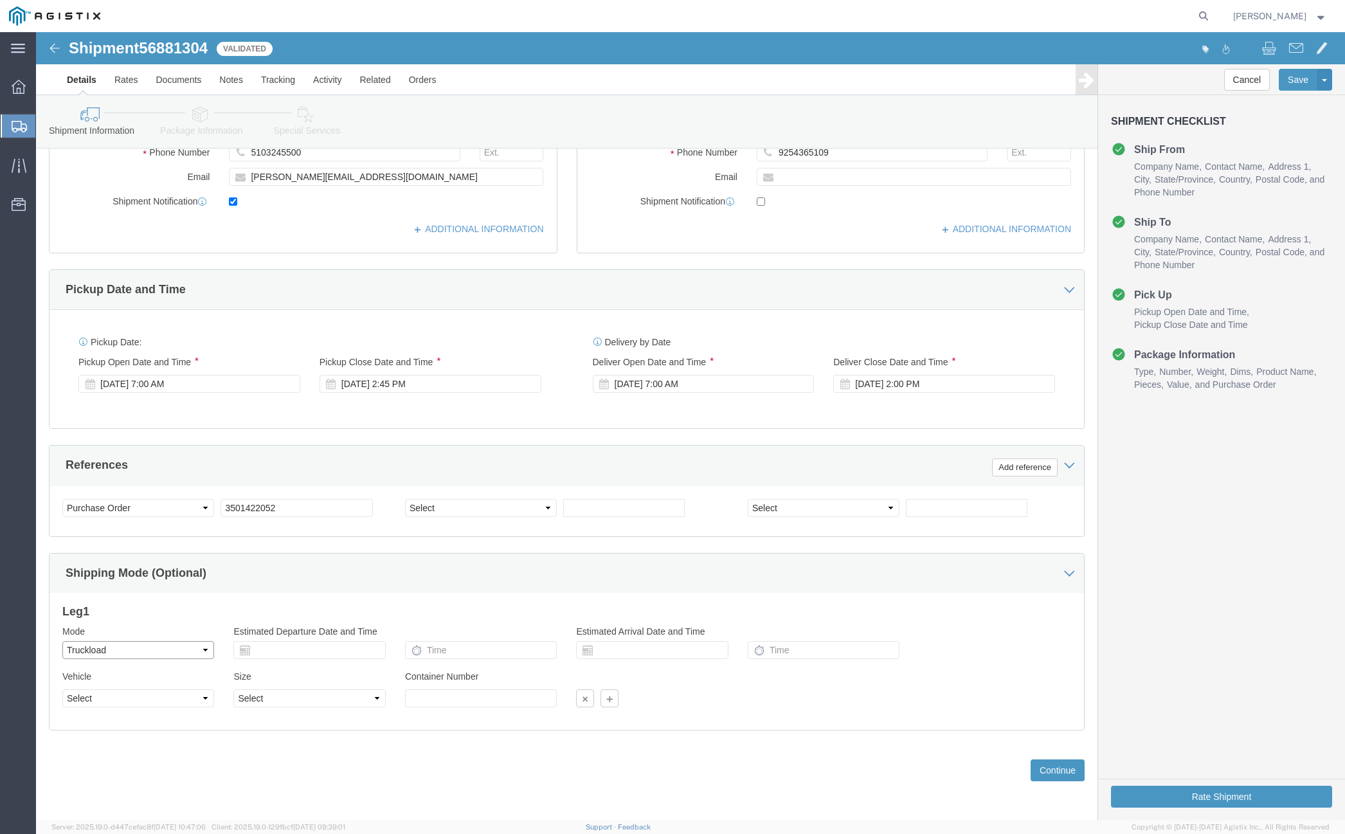
click select "Select Air Less than Truckload Multi-Leg Ocean Freight Rail Small Parcel Truckl…"
select select
click select "Select Air Less than Truckload Multi-Leg Ocean Freight Rail Small Parcel Truckl…"
click button "Rate Shipment"
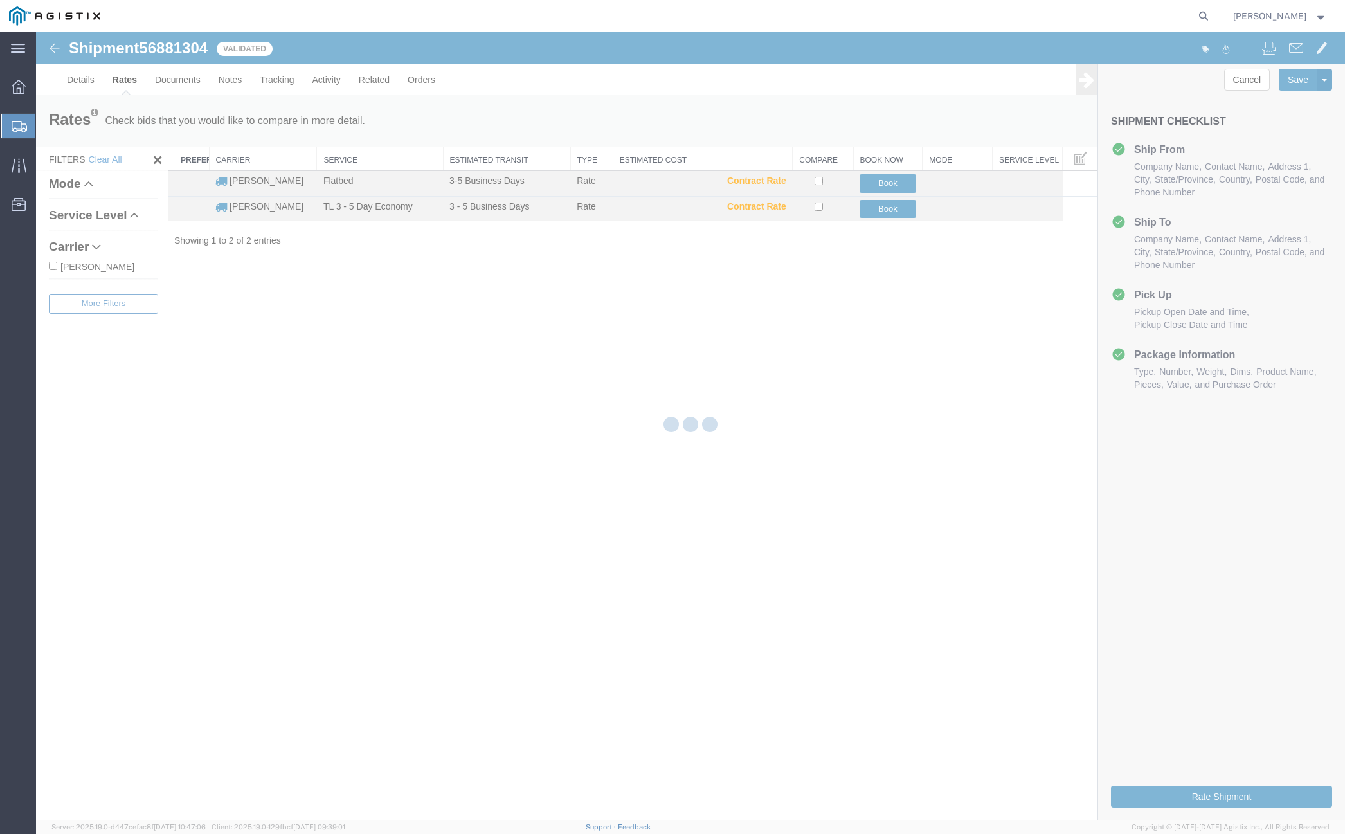
scroll to position [0, 0]
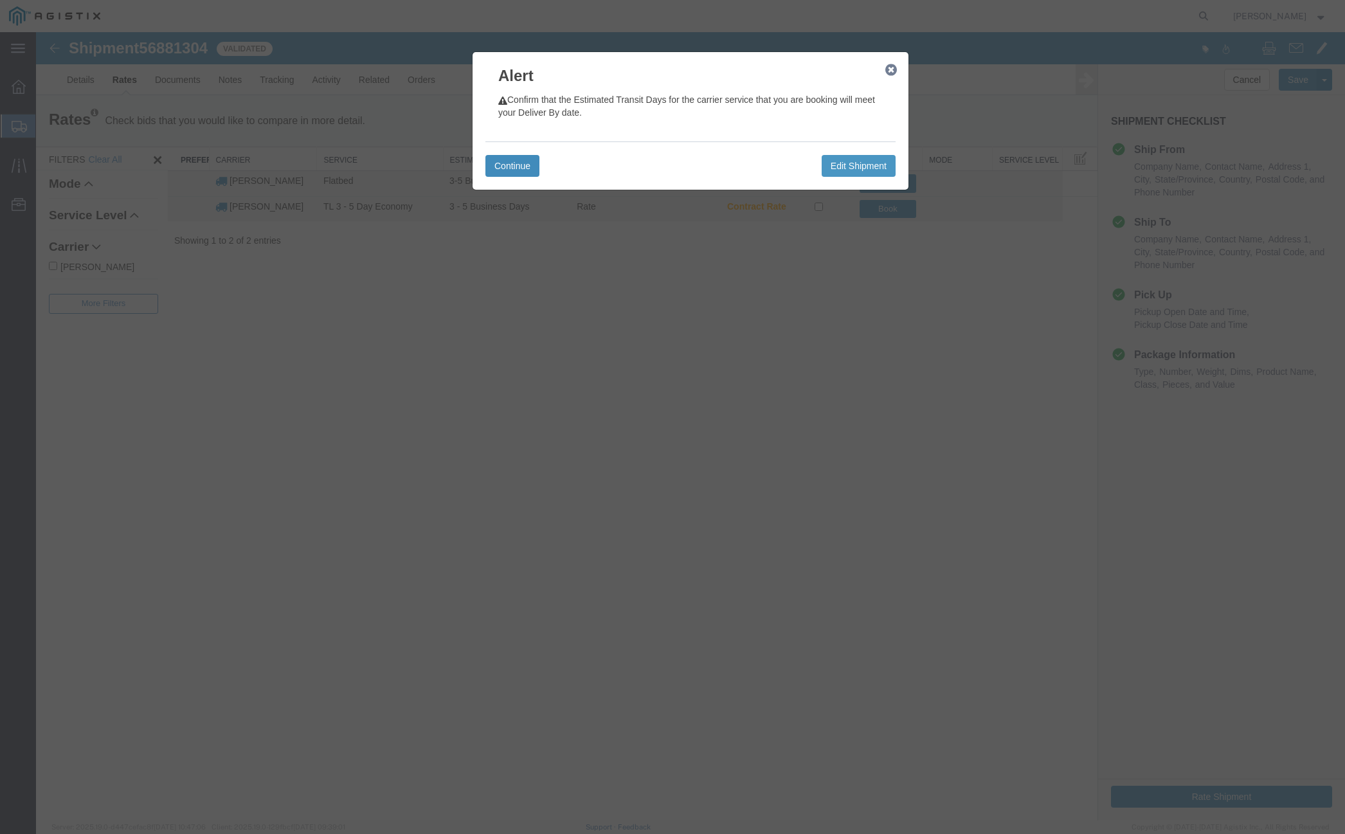
click at [515, 164] on button "Continue" at bounding box center [512, 166] width 54 height 22
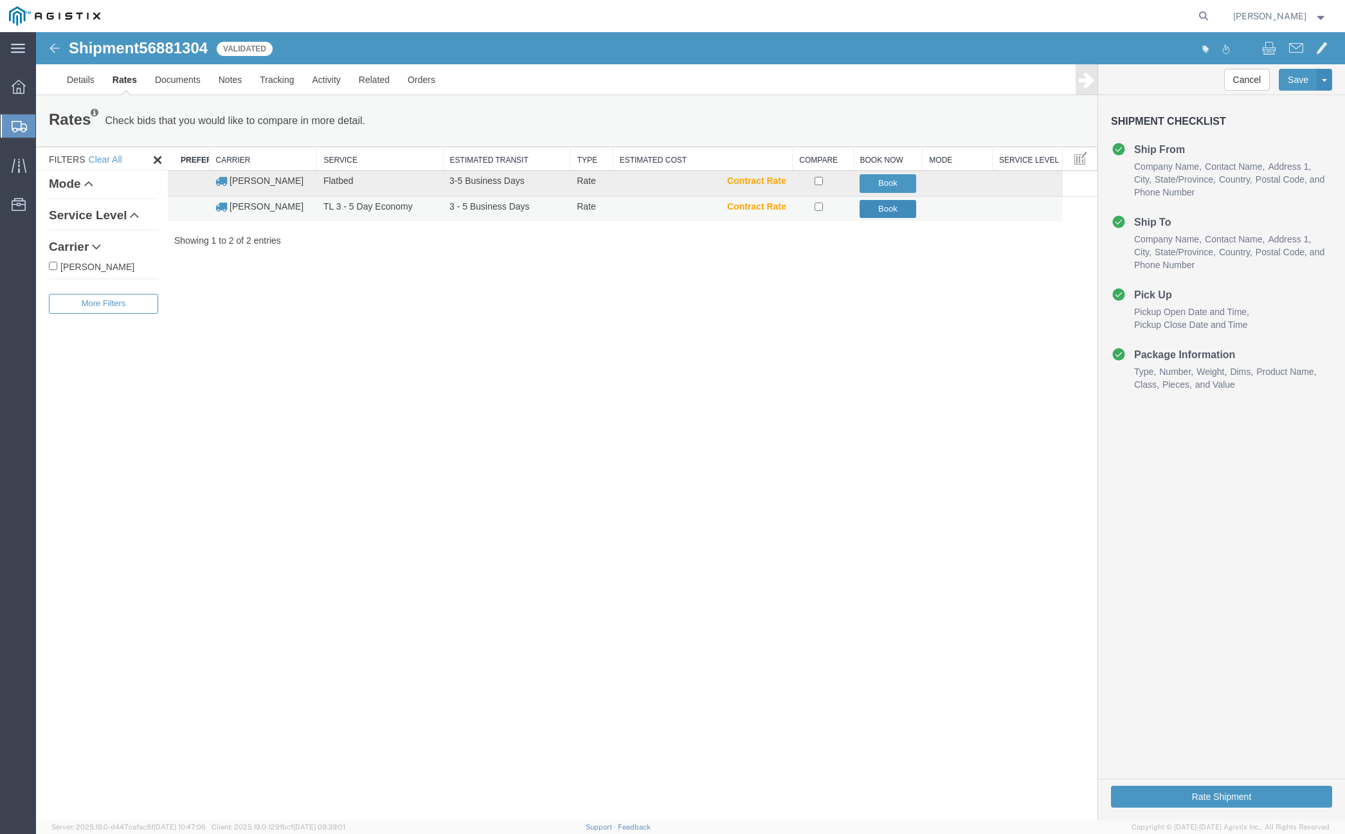
click at [900, 200] on button "Book" at bounding box center [887, 209] width 57 height 19
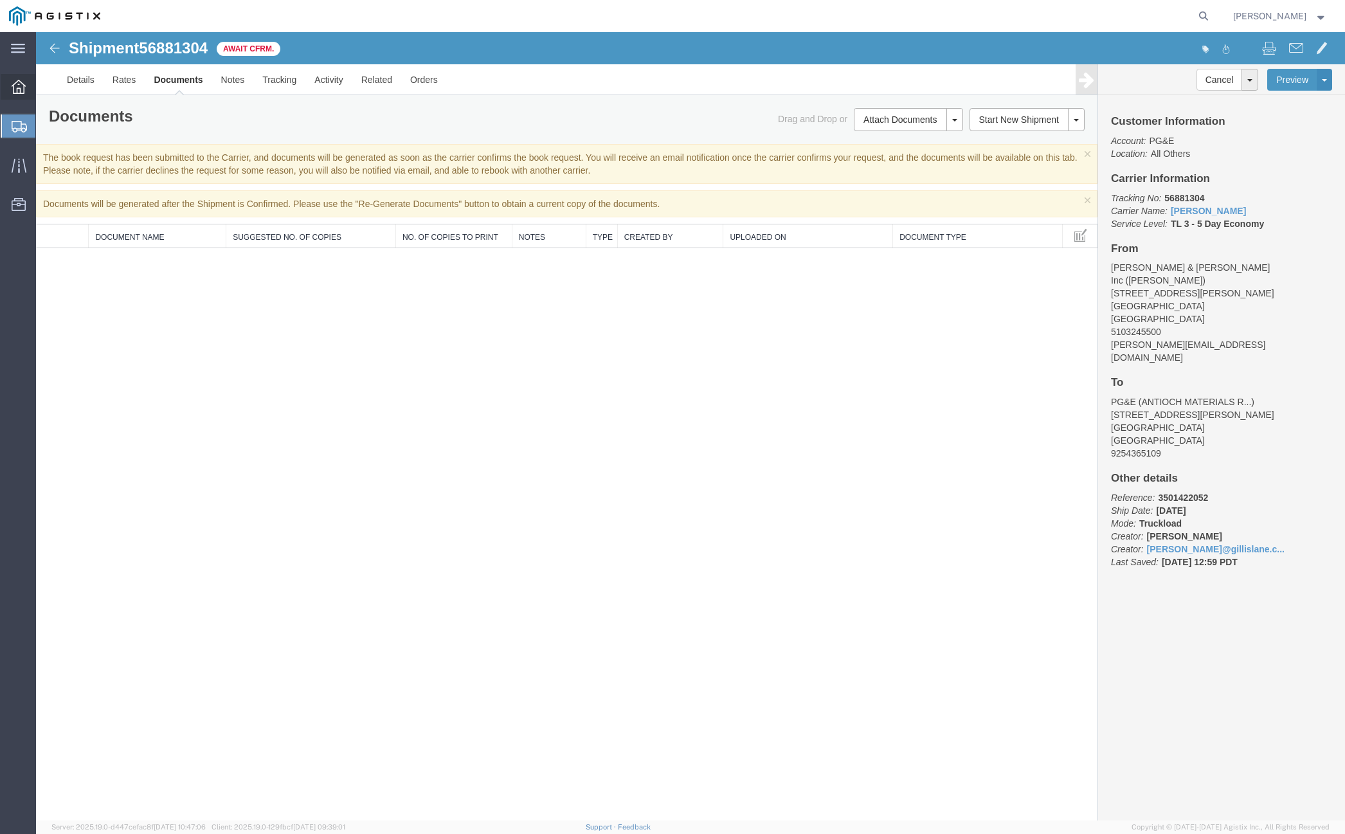
click at [26, 91] on div at bounding box center [19, 87] width 36 height 26
